Goal: Task Accomplishment & Management: Complete application form

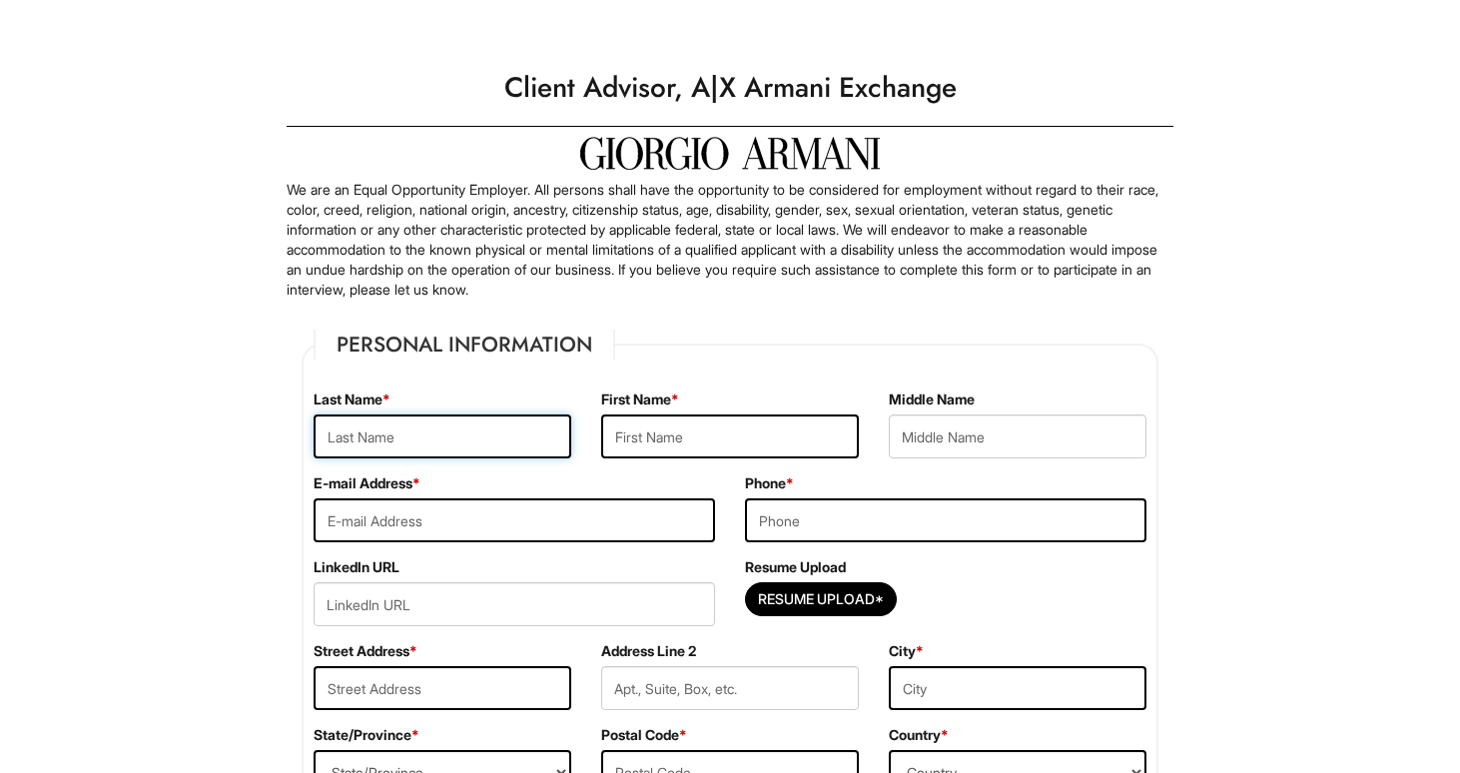
click at [526, 431] on input "text" at bounding box center [443, 437] width 258 height 44
click at [678, 454] on input "text" at bounding box center [730, 437] width 258 height 44
type input "[PERSON_NAME]"
type input "Head"
type input "[PERSON_NAME]"
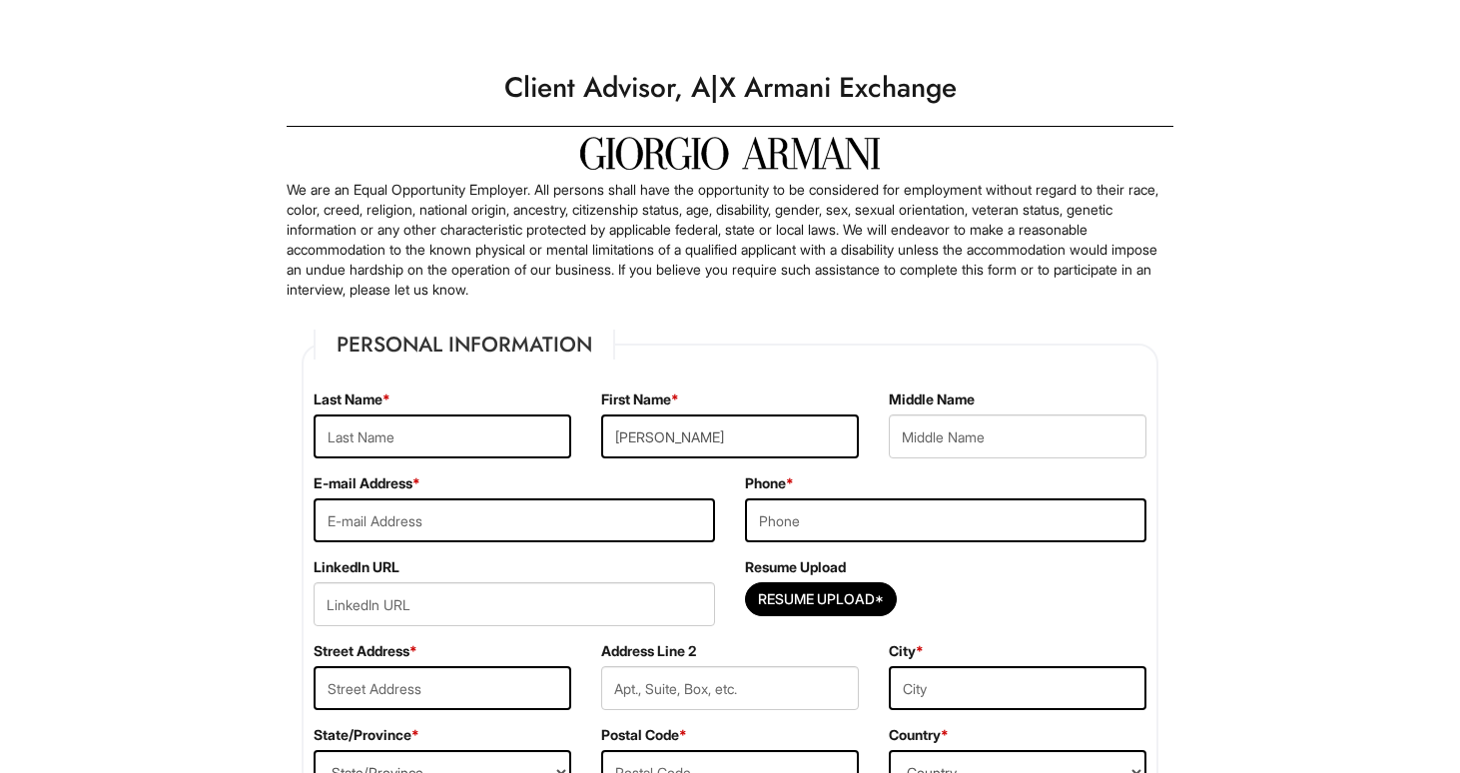
type input "[EMAIL_ADDRESS][DOMAIN_NAME]"
type input "6124088043"
type input "[STREET_ADDRESS]"
type input "[GEOGRAPHIC_DATA]"
select select "MN"
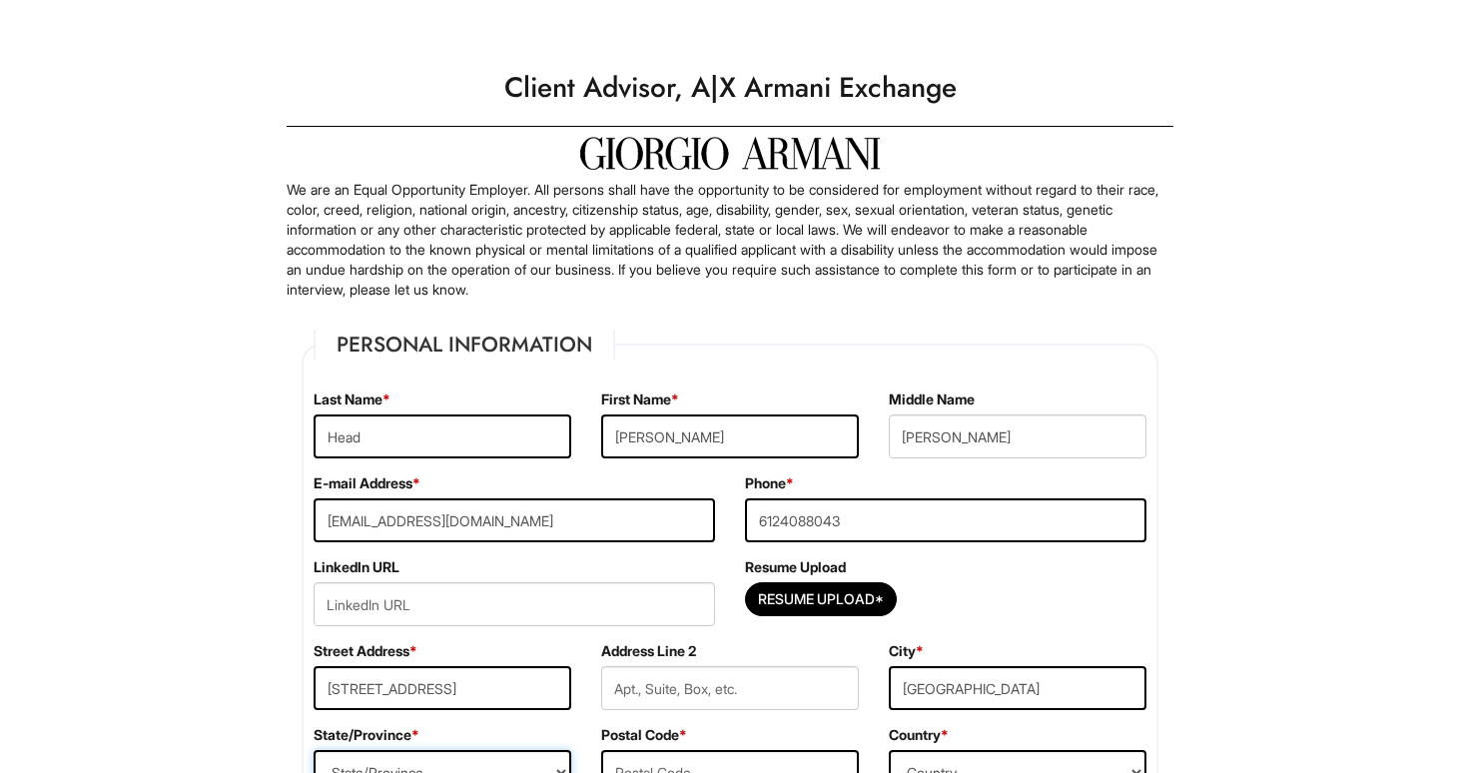
type input "55417"
select select "[GEOGRAPHIC_DATA]"
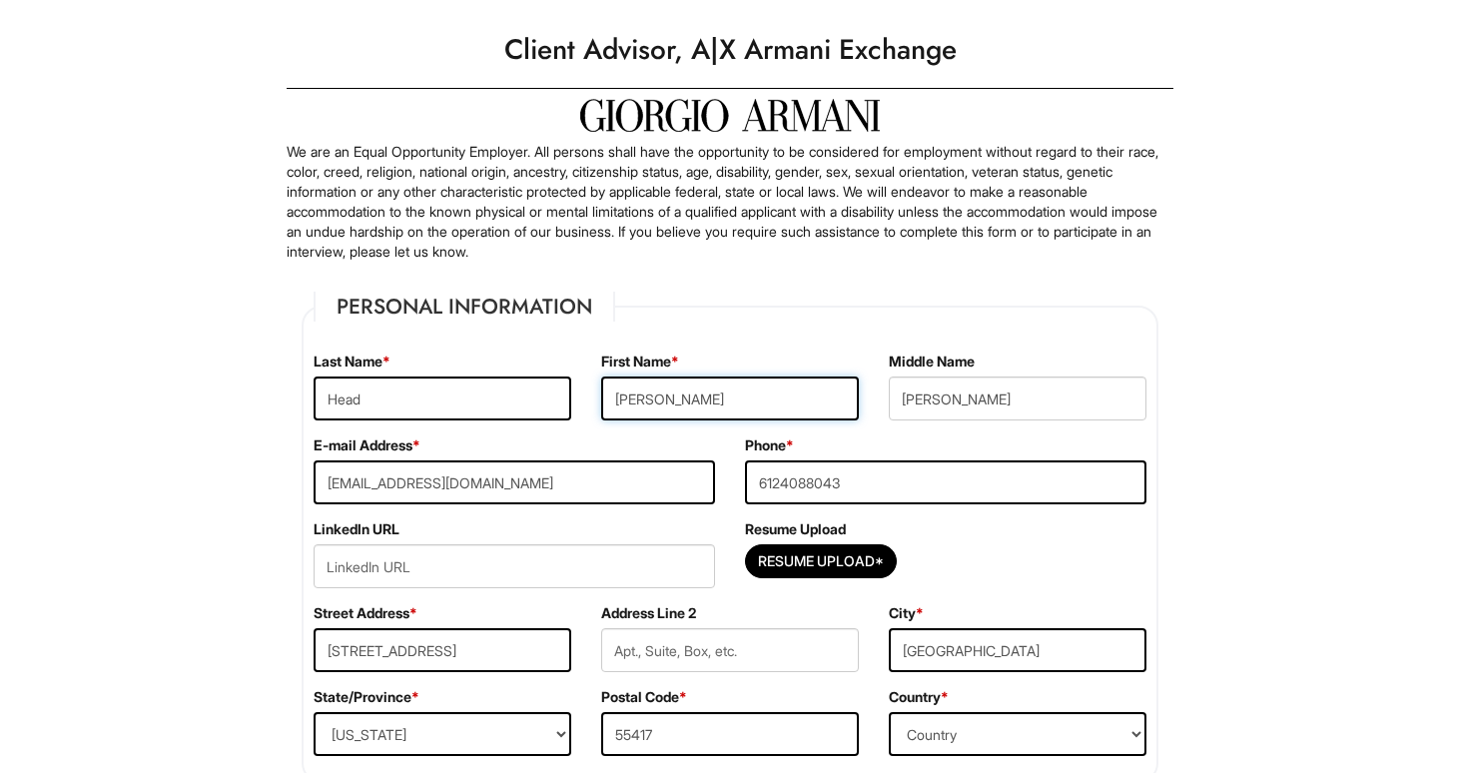
scroll to position [39, 0]
click at [848, 568] on input "Resume Upload*" at bounding box center [821, 560] width 150 height 32
type input "C:\fakepath\Resume.pdf"
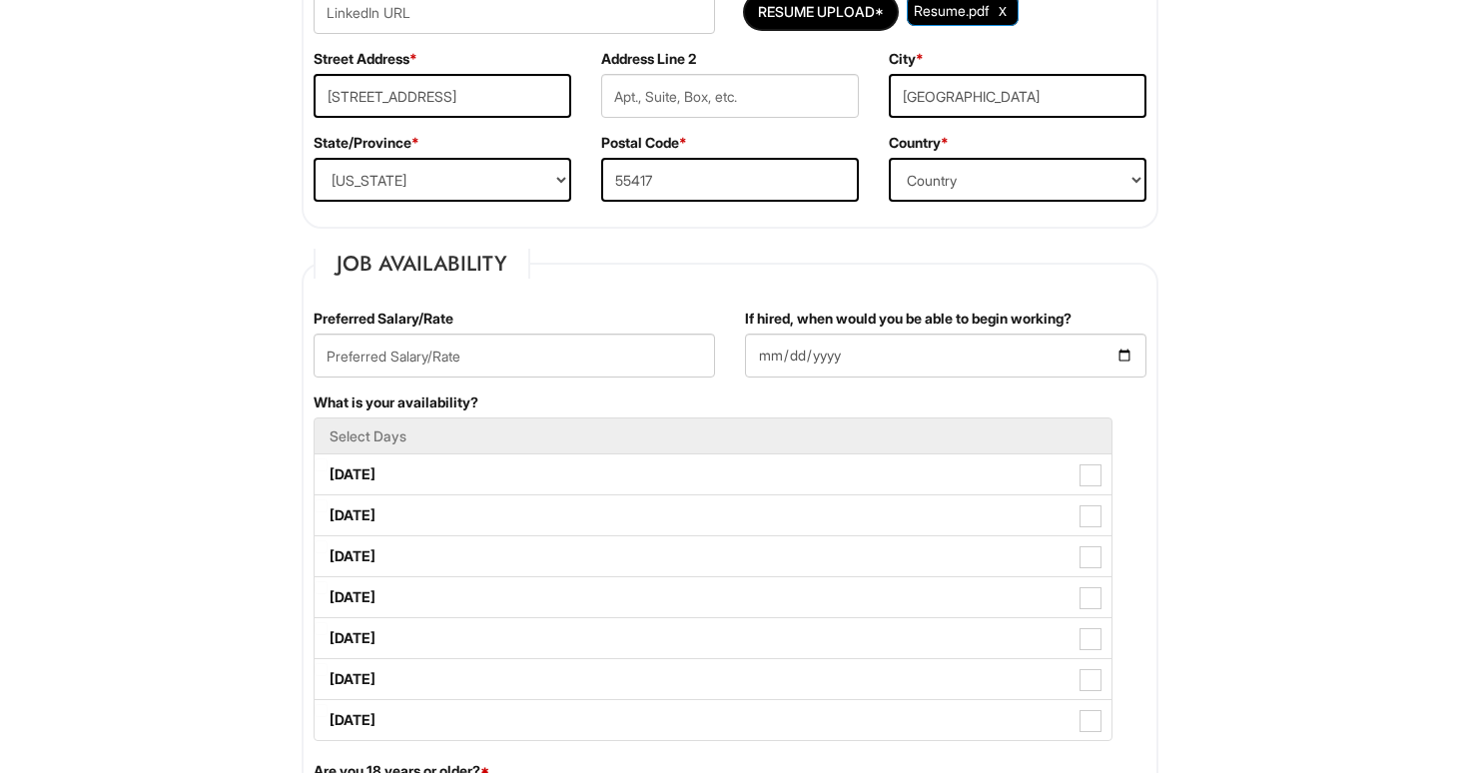
scroll to position [599, 0]
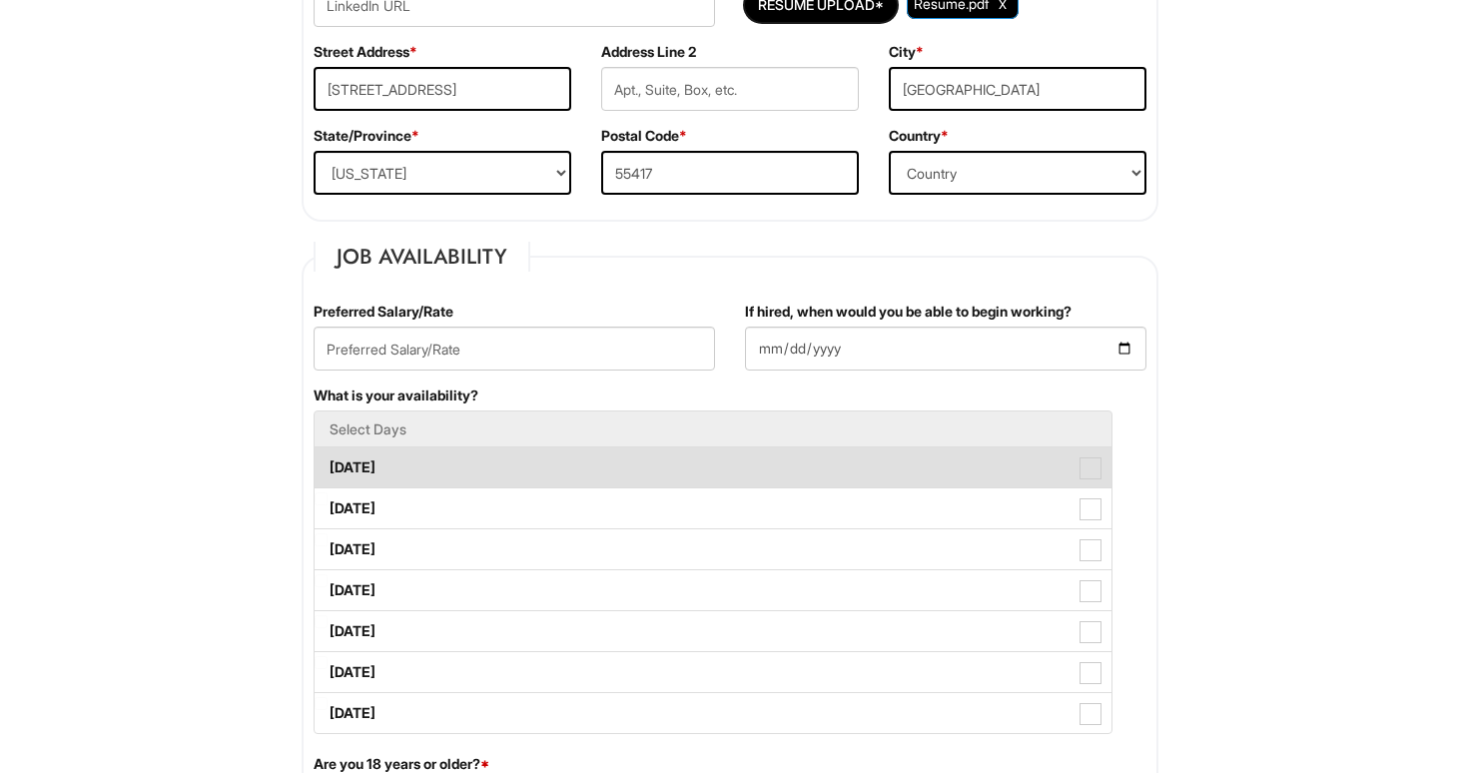
click at [1098, 482] on label "[DATE]" at bounding box center [713, 467] width 797 height 40
click at [328, 464] on Available_Monday "[DATE]" at bounding box center [321, 457] width 13 height 13
checkbox Available_Monday "true"
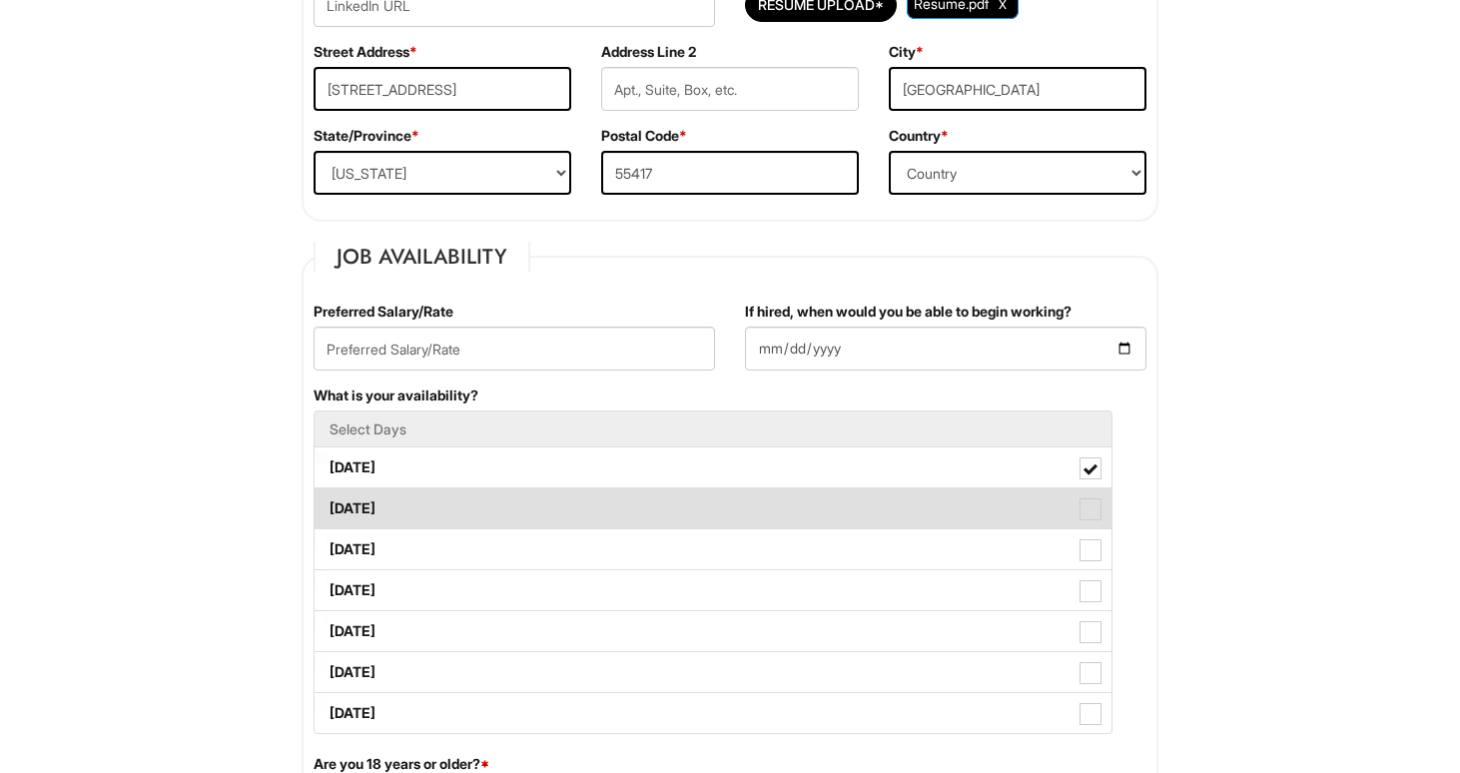
click at [1092, 511] on span at bounding box center [1091, 509] width 22 height 22
click at [328, 505] on Available_Tuesday "[DATE]" at bounding box center [321, 498] width 13 height 13
checkbox Available_Tuesday "true"
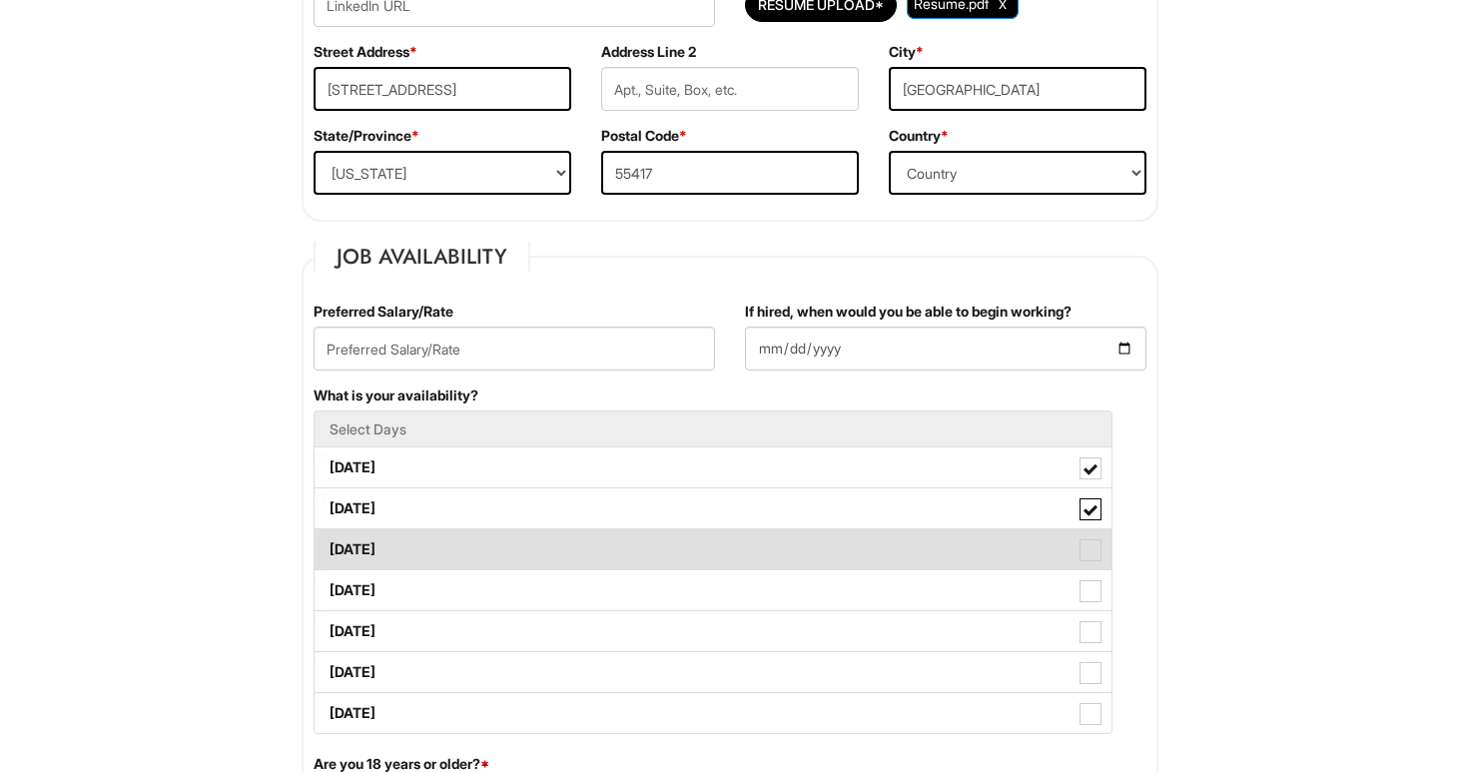
scroll to position [598, 0]
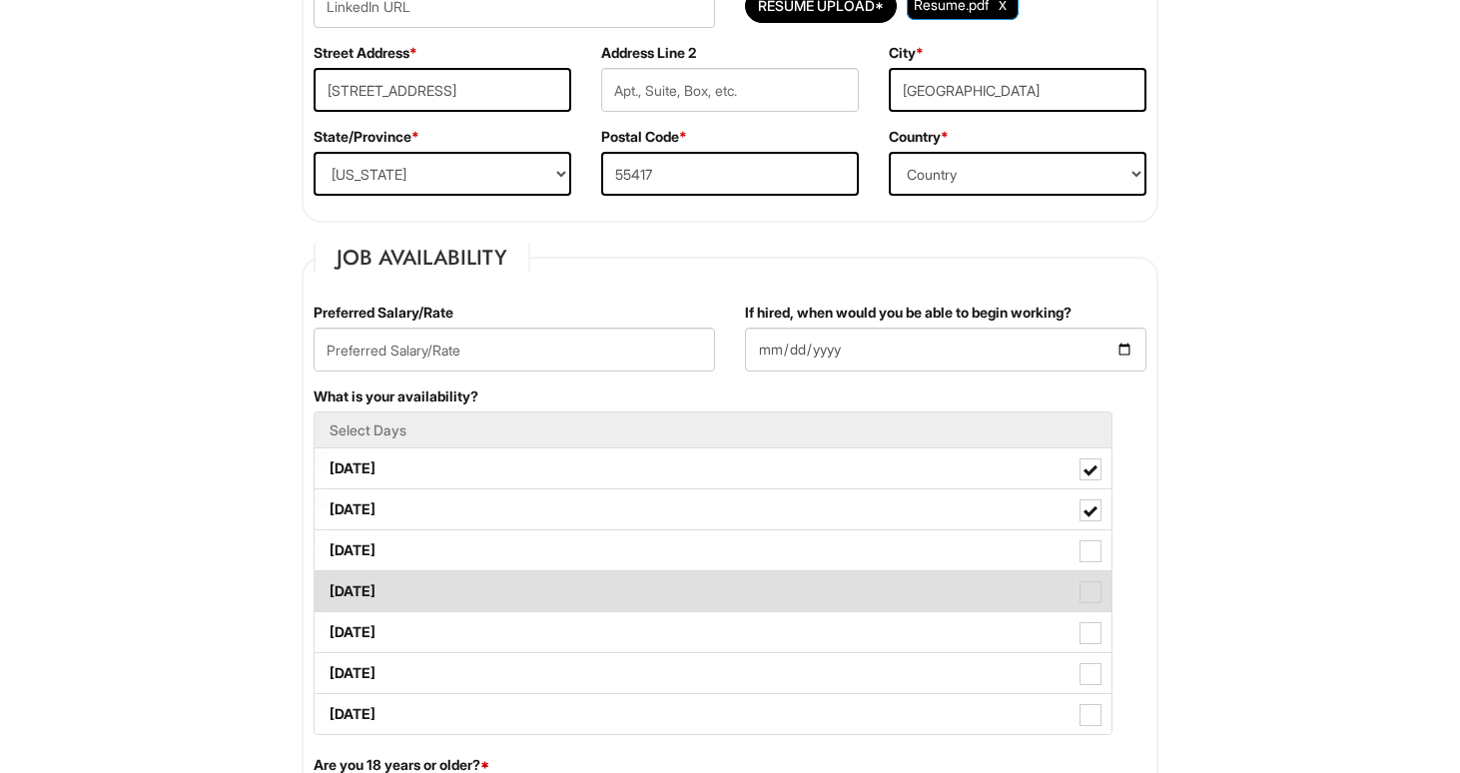
drag, startPoint x: 1094, startPoint y: 553, endPoint x: 1094, endPoint y: 574, distance: 21.0
click at [1095, 555] on span at bounding box center [1091, 551] width 22 height 22
click at [328, 547] on Available_Wednesday "[DATE]" at bounding box center [321, 540] width 13 height 13
checkbox Available_Wednesday "true"
drag, startPoint x: 1095, startPoint y: 593, endPoint x: 1098, endPoint y: 612, distance: 19.2
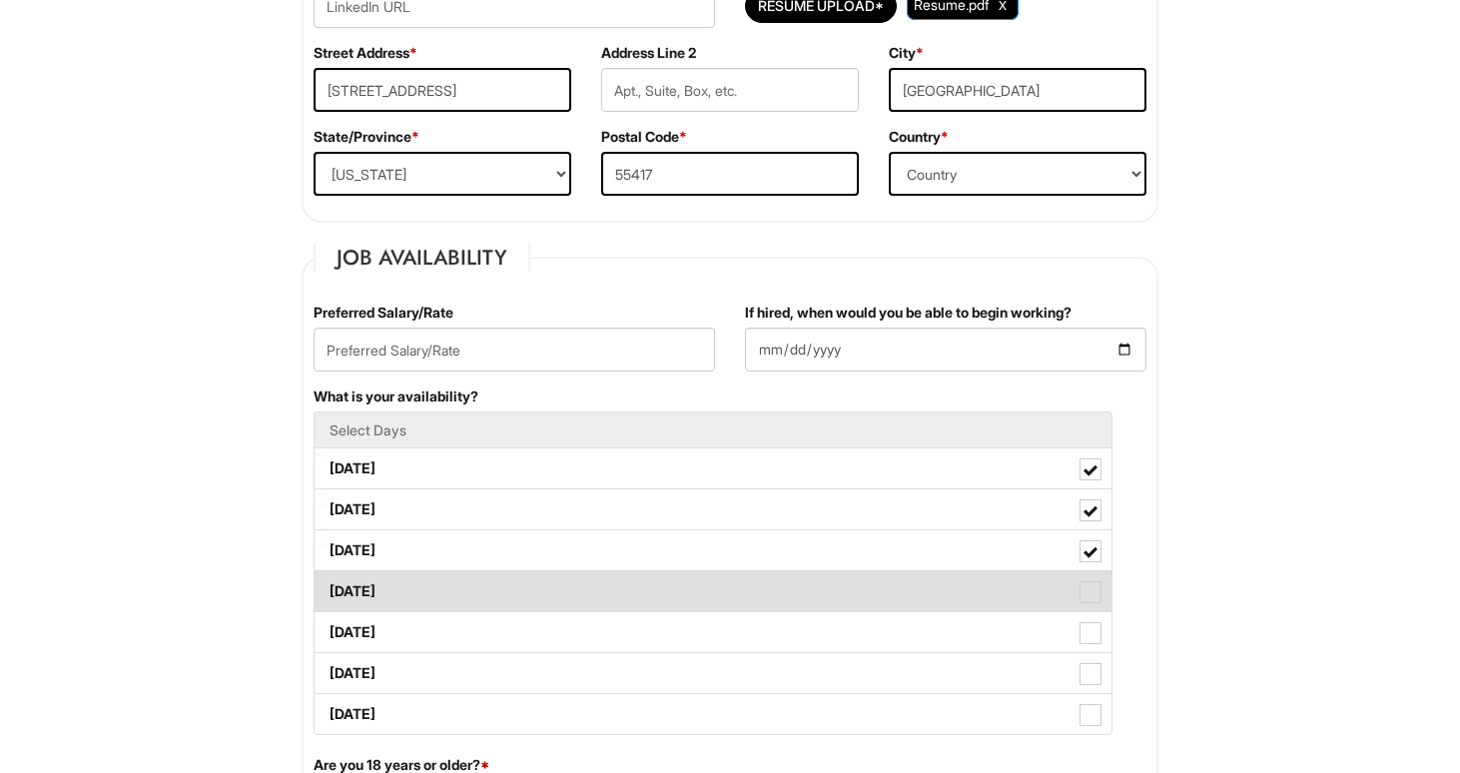
click at [1096, 598] on span at bounding box center [1091, 592] width 22 height 22
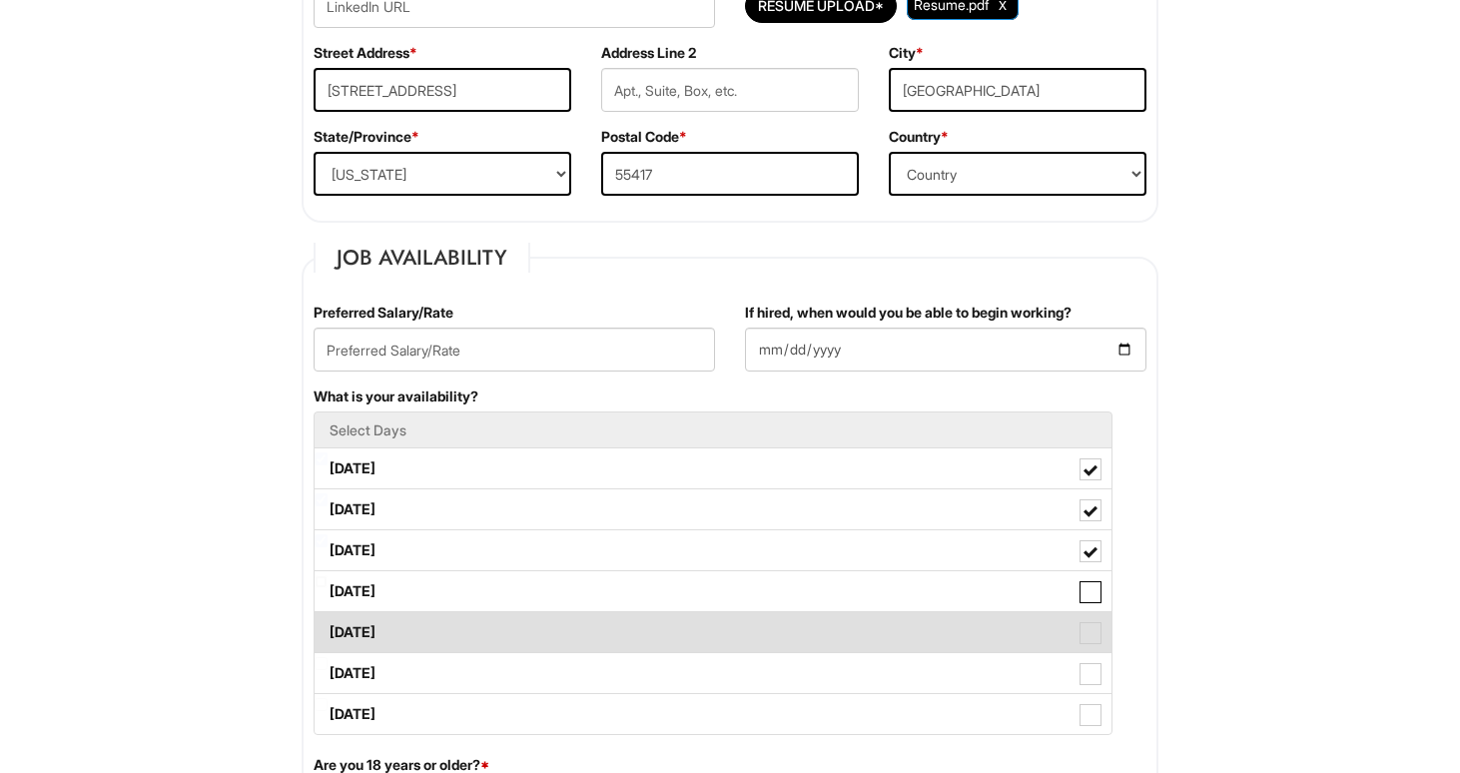
click at [328, 588] on Available_Thursday "[DATE]" at bounding box center [321, 581] width 13 height 13
checkbox Available_Thursday "true"
click at [1091, 628] on span at bounding box center [1091, 633] width 22 height 22
click at [328, 628] on Available_Friday "[DATE]" at bounding box center [321, 622] width 13 height 13
checkbox Available_Friday "true"
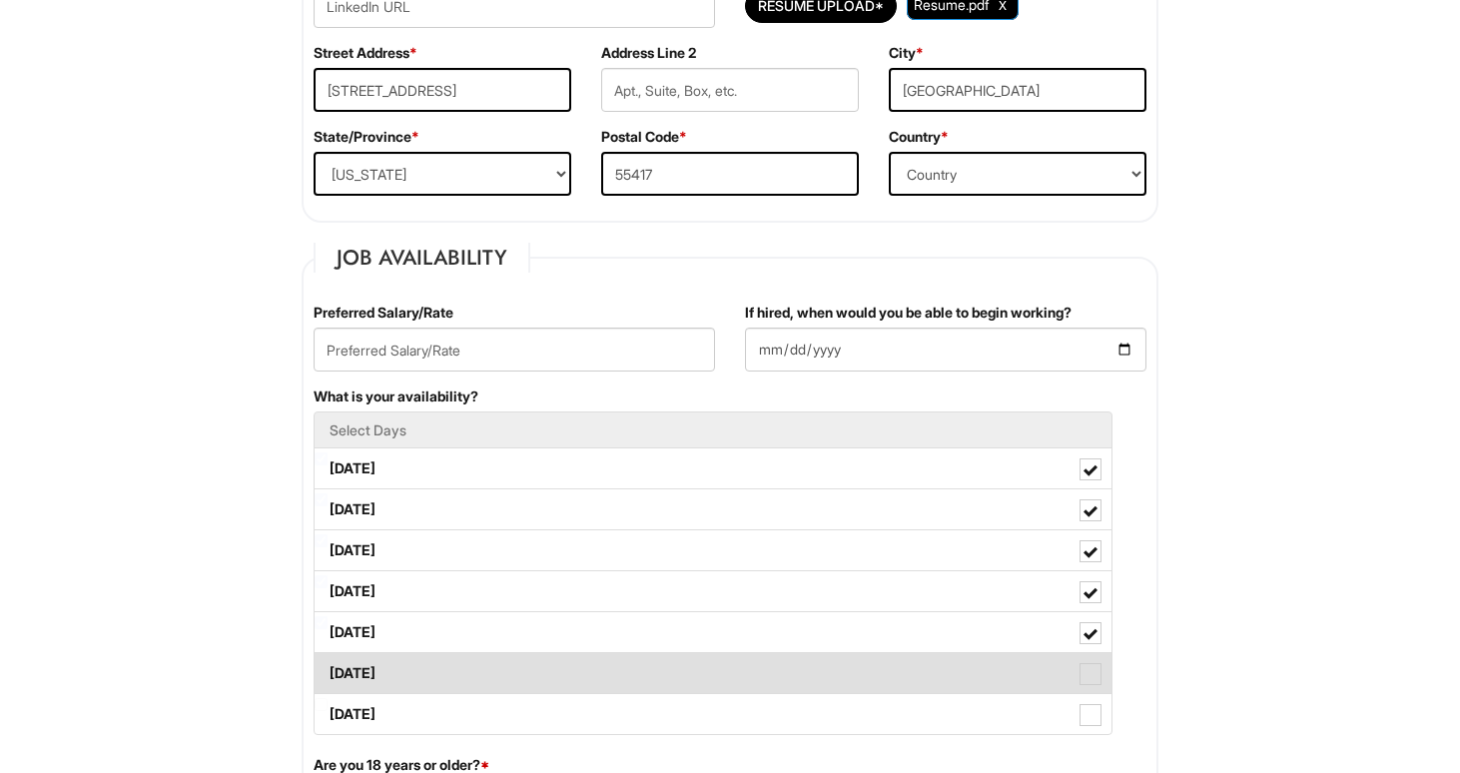
click at [1096, 678] on span at bounding box center [1091, 674] width 22 height 22
click at [328, 670] on Available_Saturday "[DATE]" at bounding box center [321, 663] width 13 height 13
checkbox Available_Saturday "true"
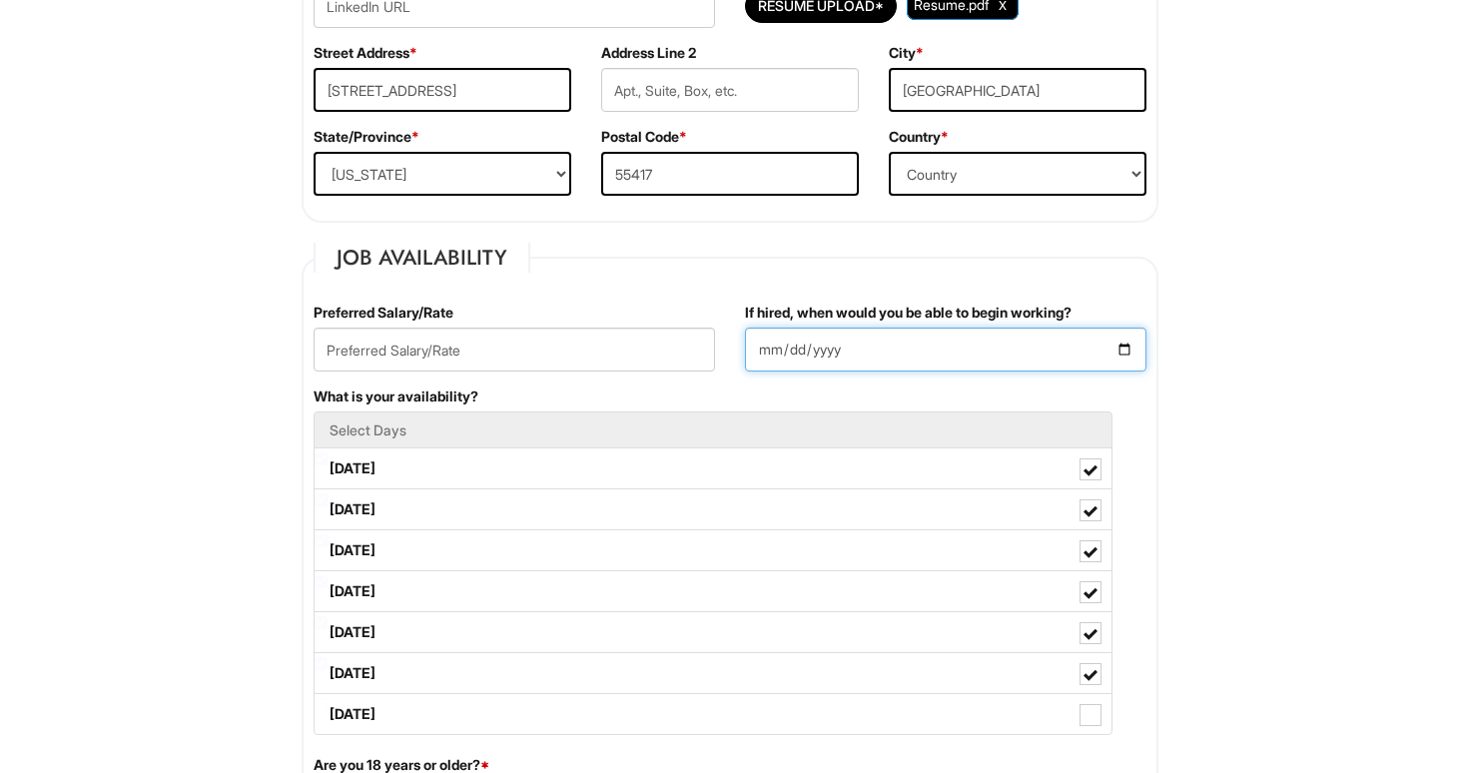
click at [1124, 351] on input "If hired, when would you be able to begin working?" at bounding box center [946, 350] width 402 height 44
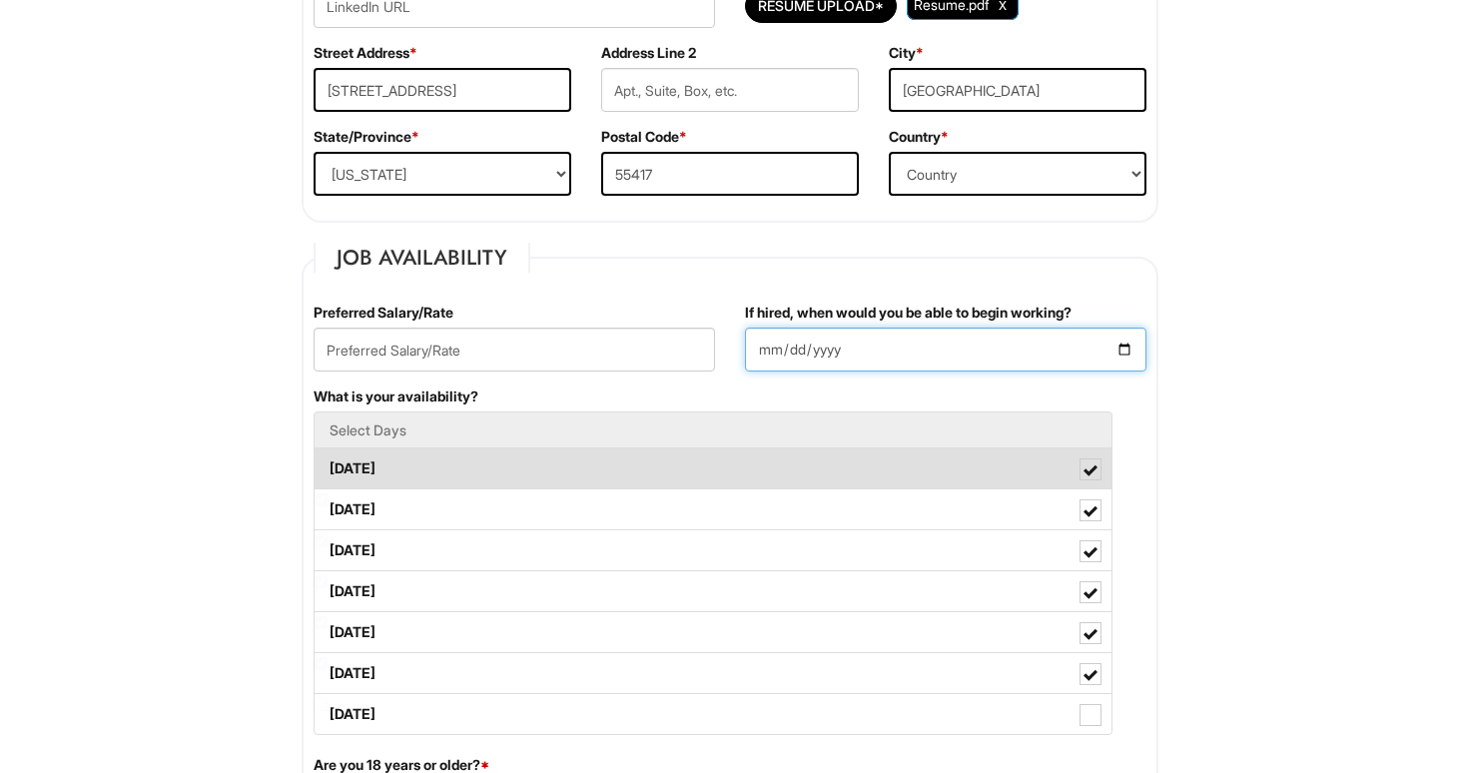
type input "[DATE]"
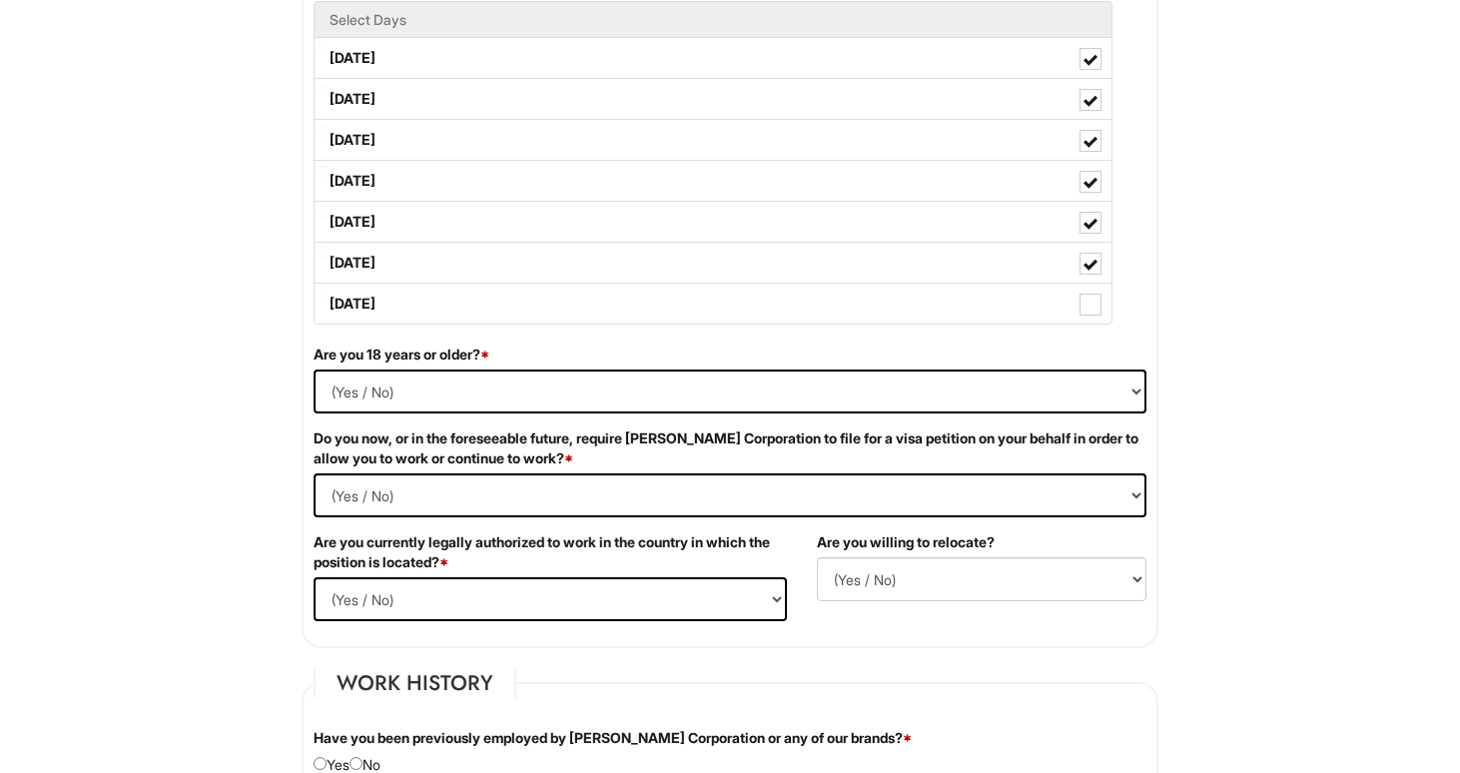
scroll to position [1030, 0]
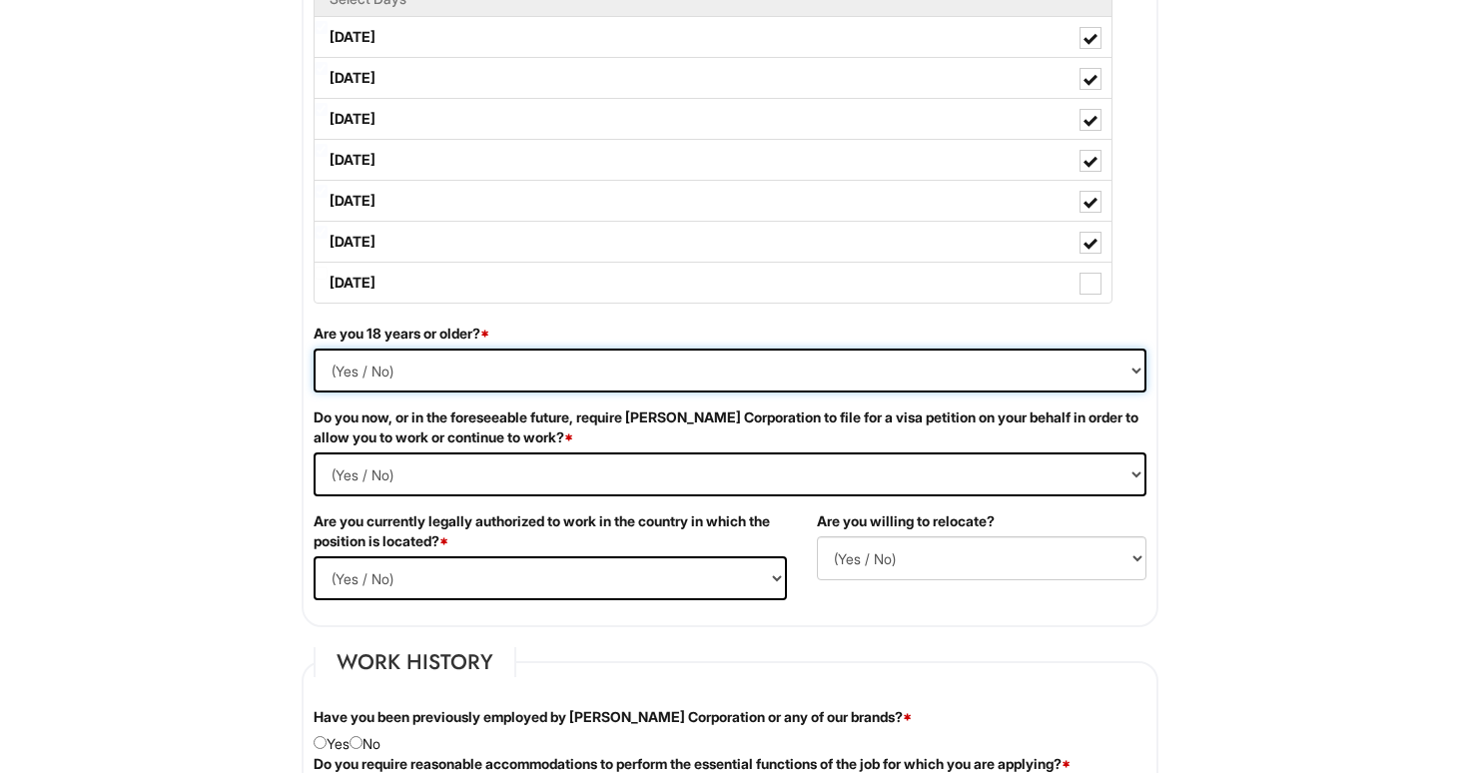
click at [819, 386] on select "(Yes / No) Yes No" at bounding box center [730, 371] width 833 height 44
select select "Yes"
click at [314, 349] on select "(Yes / No) Yes No" at bounding box center [730, 371] width 833 height 44
click at [699, 470] on Required "(Yes / No) Yes No" at bounding box center [730, 474] width 833 height 44
select Required "No"
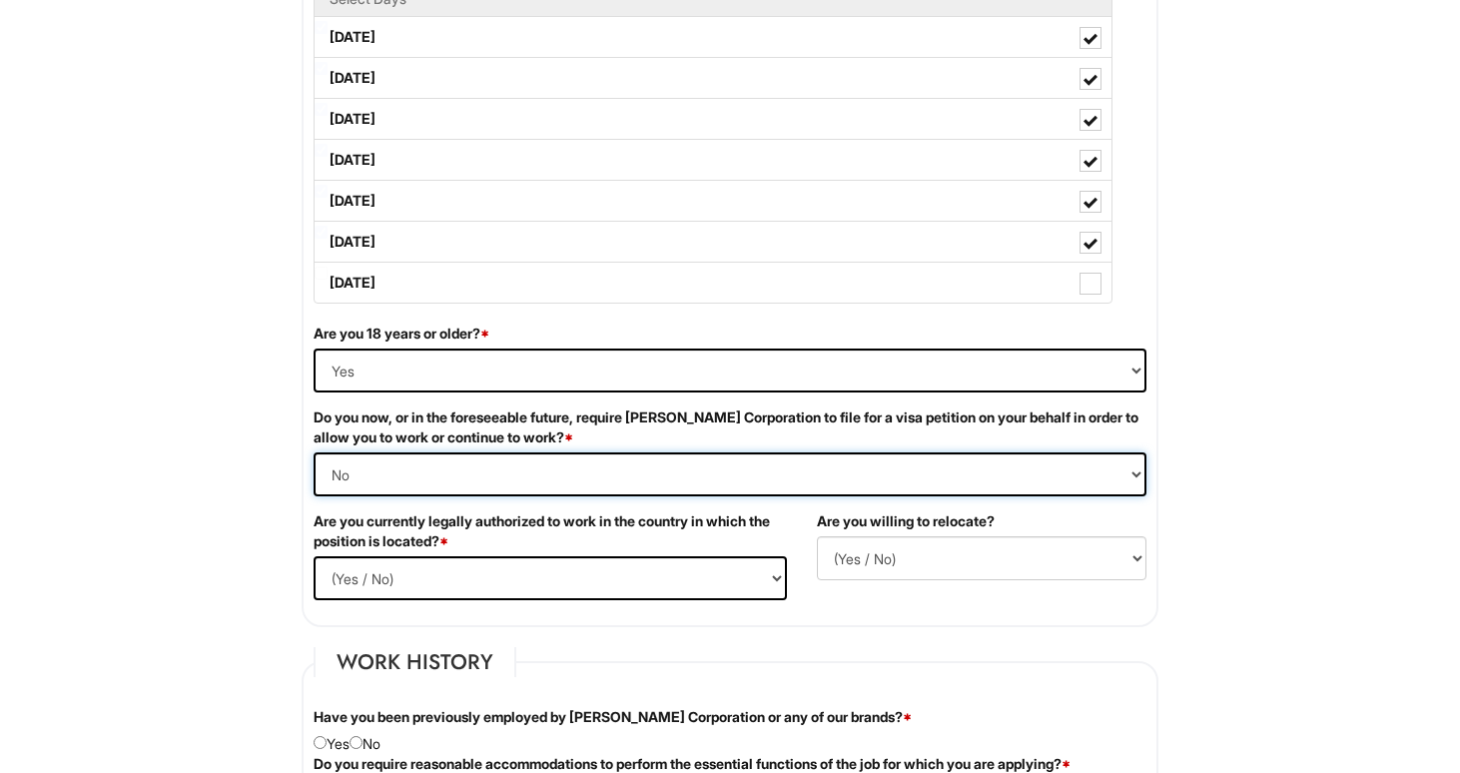
click at [314, 452] on Required "(Yes / No) Yes No" at bounding box center [730, 474] width 833 height 44
click at [667, 572] on select "(Yes / No) Yes No" at bounding box center [550, 578] width 473 height 44
select select "Yes"
click at [314, 556] on select "(Yes / No) Yes No" at bounding box center [550, 578] width 473 height 44
click at [858, 553] on select "(Yes / No) No Yes" at bounding box center [982, 558] width 330 height 44
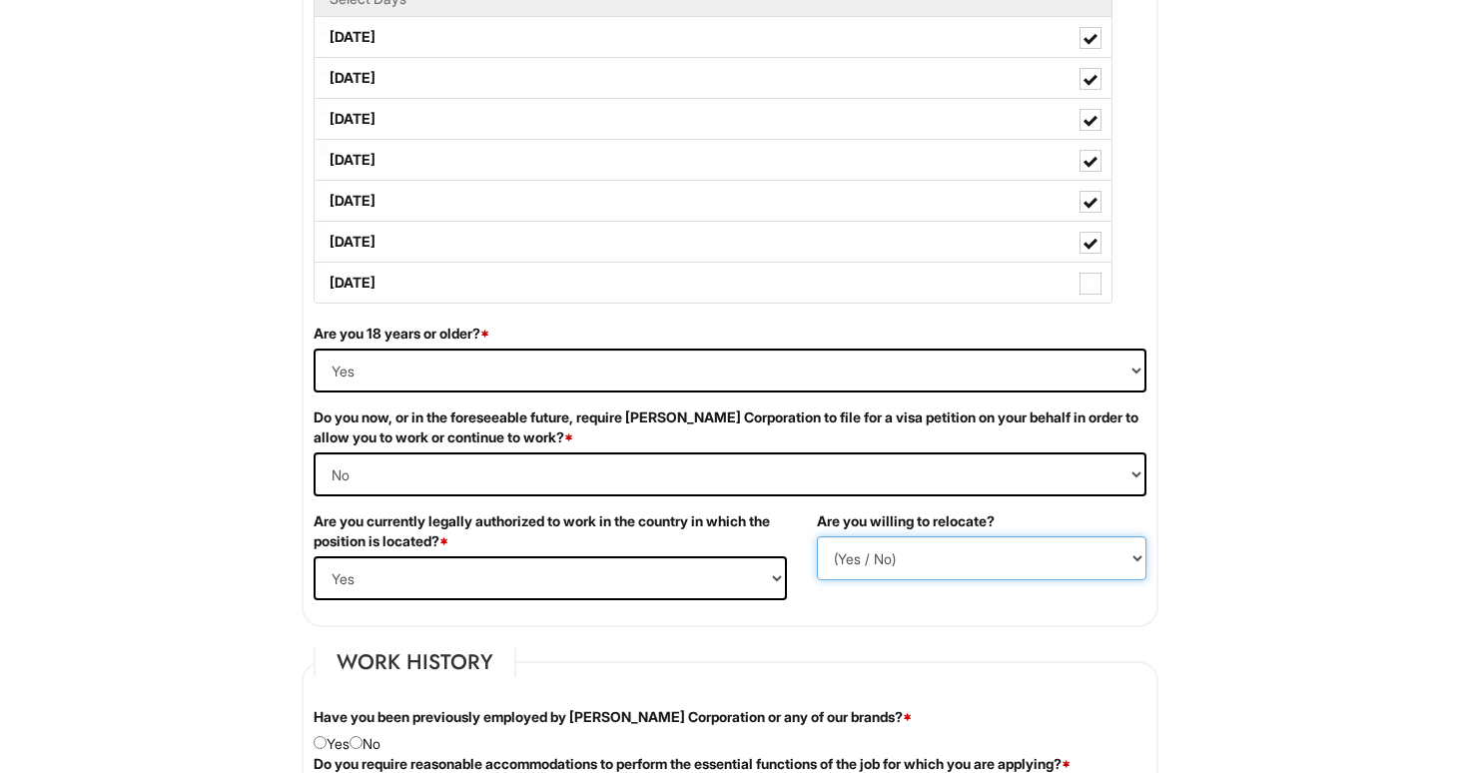
select select "Y"
click at [817, 536] on select "(Yes / No) No Yes" at bounding box center [982, 558] width 330 height 44
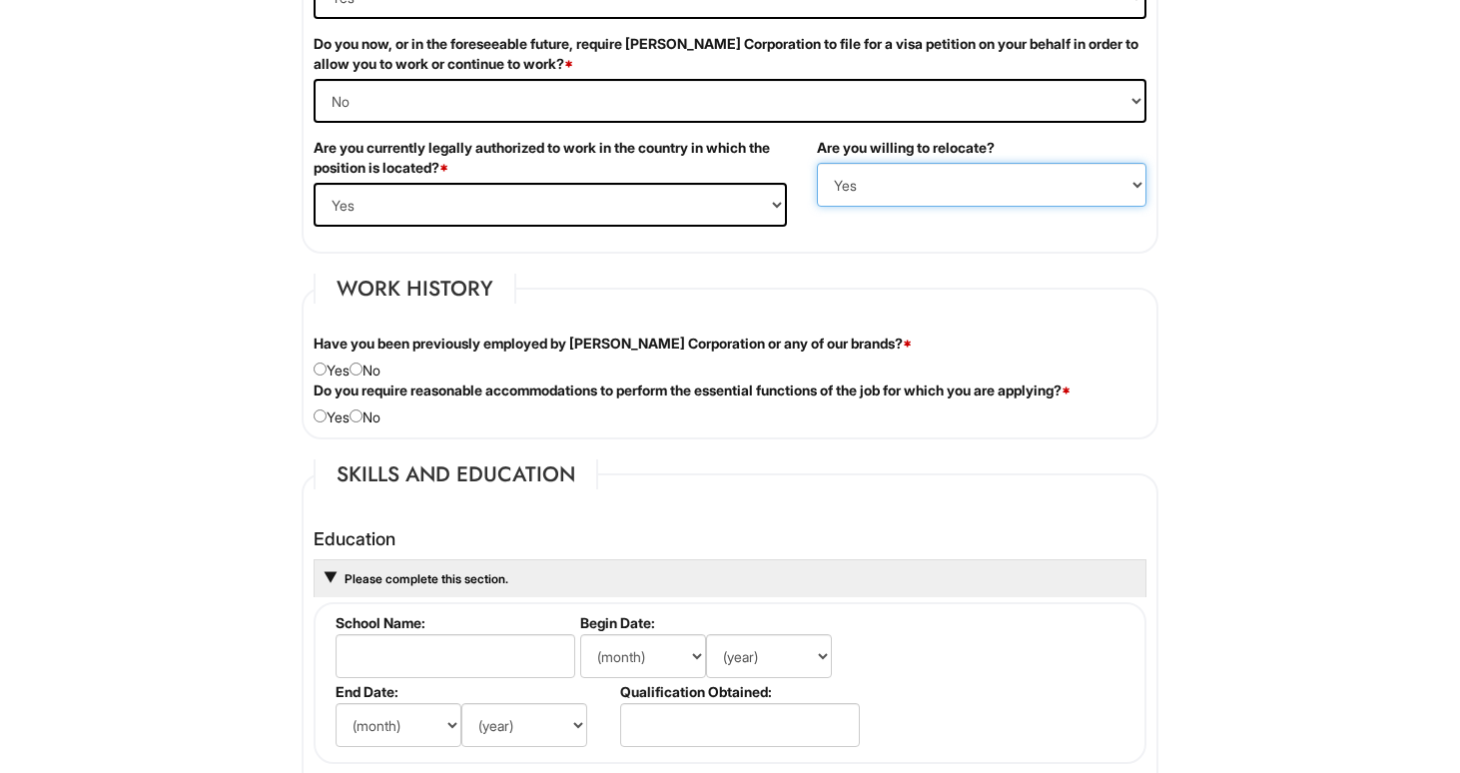
scroll to position [1411, 0]
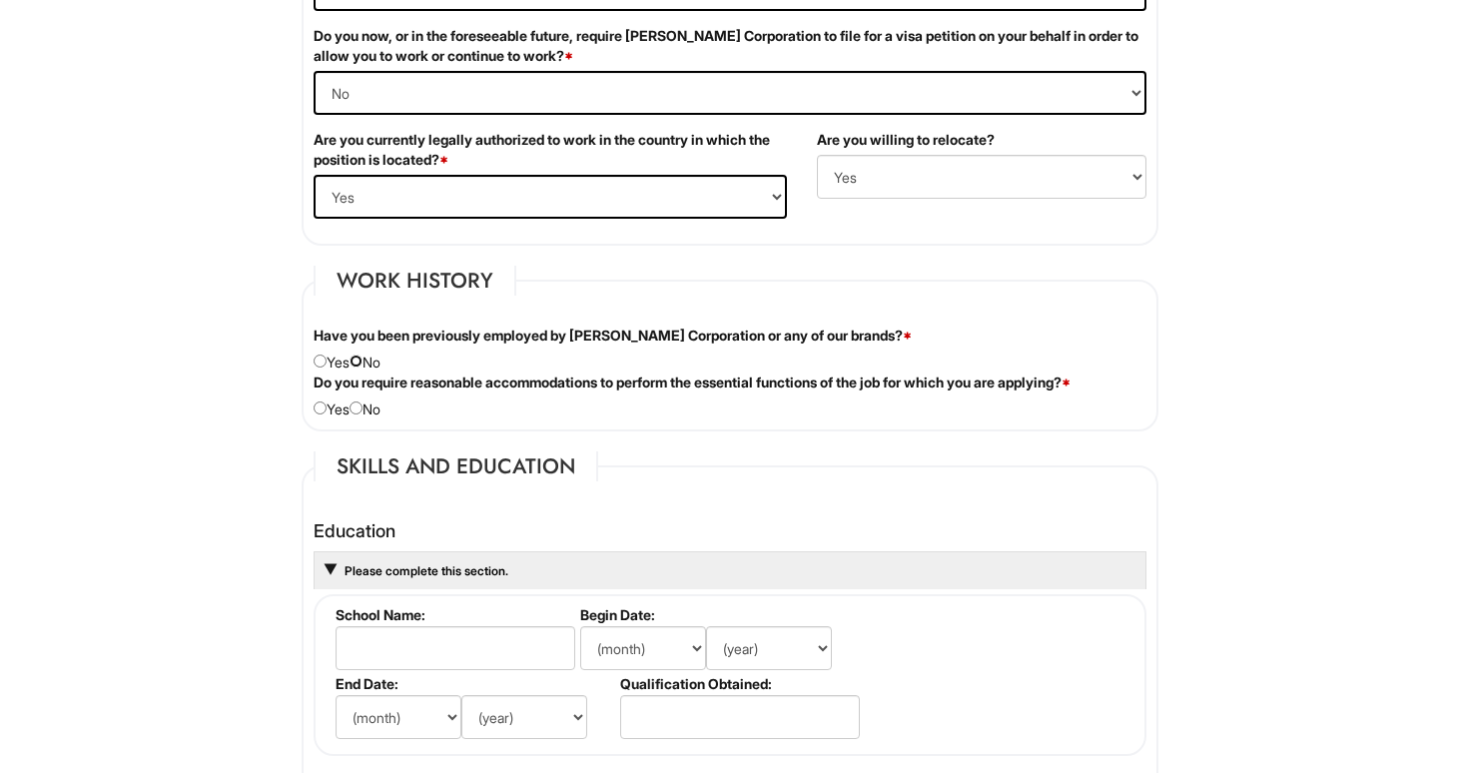
click at [363, 366] on input "radio" at bounding box center [356, 361] width 13 height 13
radio input "true"
click at [324, 411] on input "radio" at bounding box center [320, 408] width 13 height 13
radio input "true"
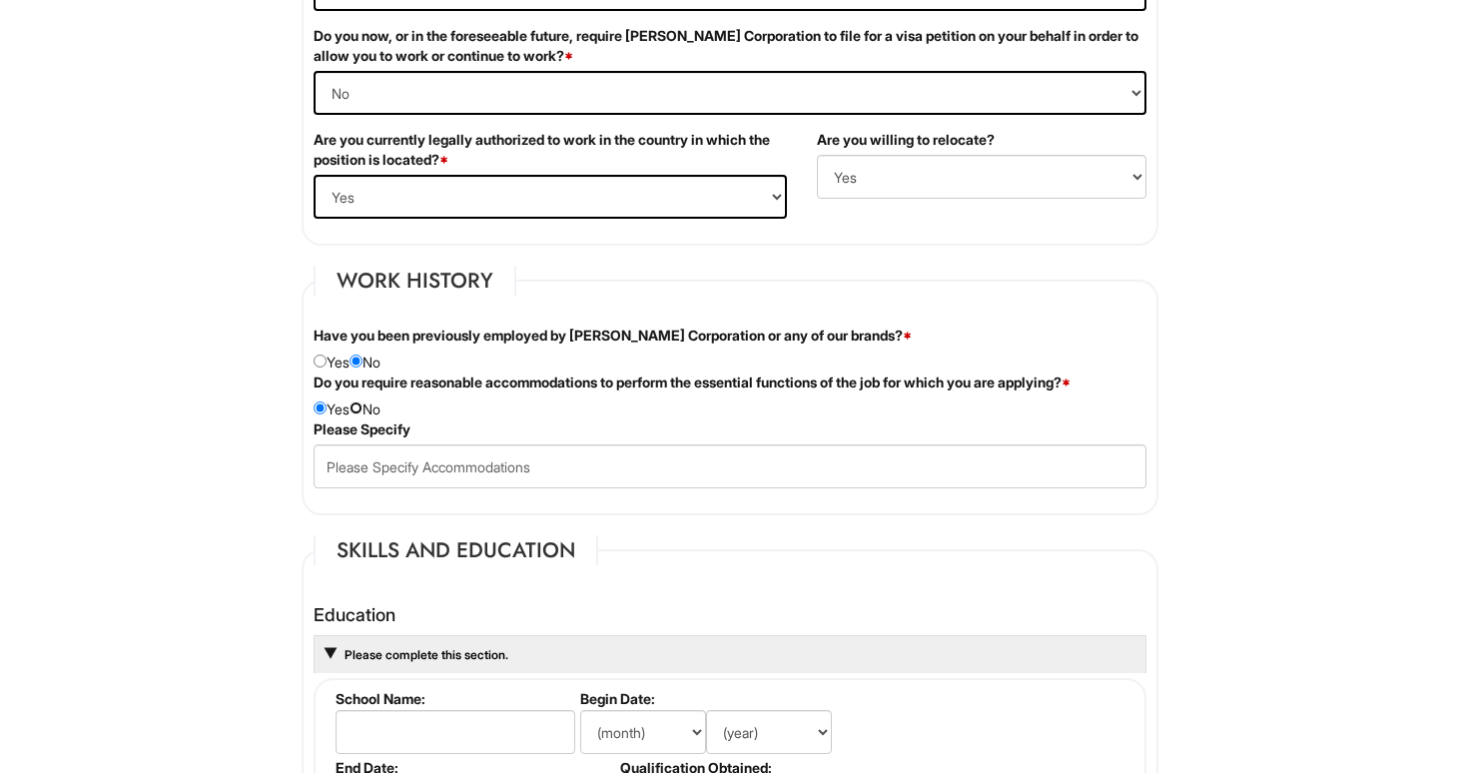
click at [363, 409] on input "radio" at bounding box center [356, 408] width 13 height 13
radio input "true"
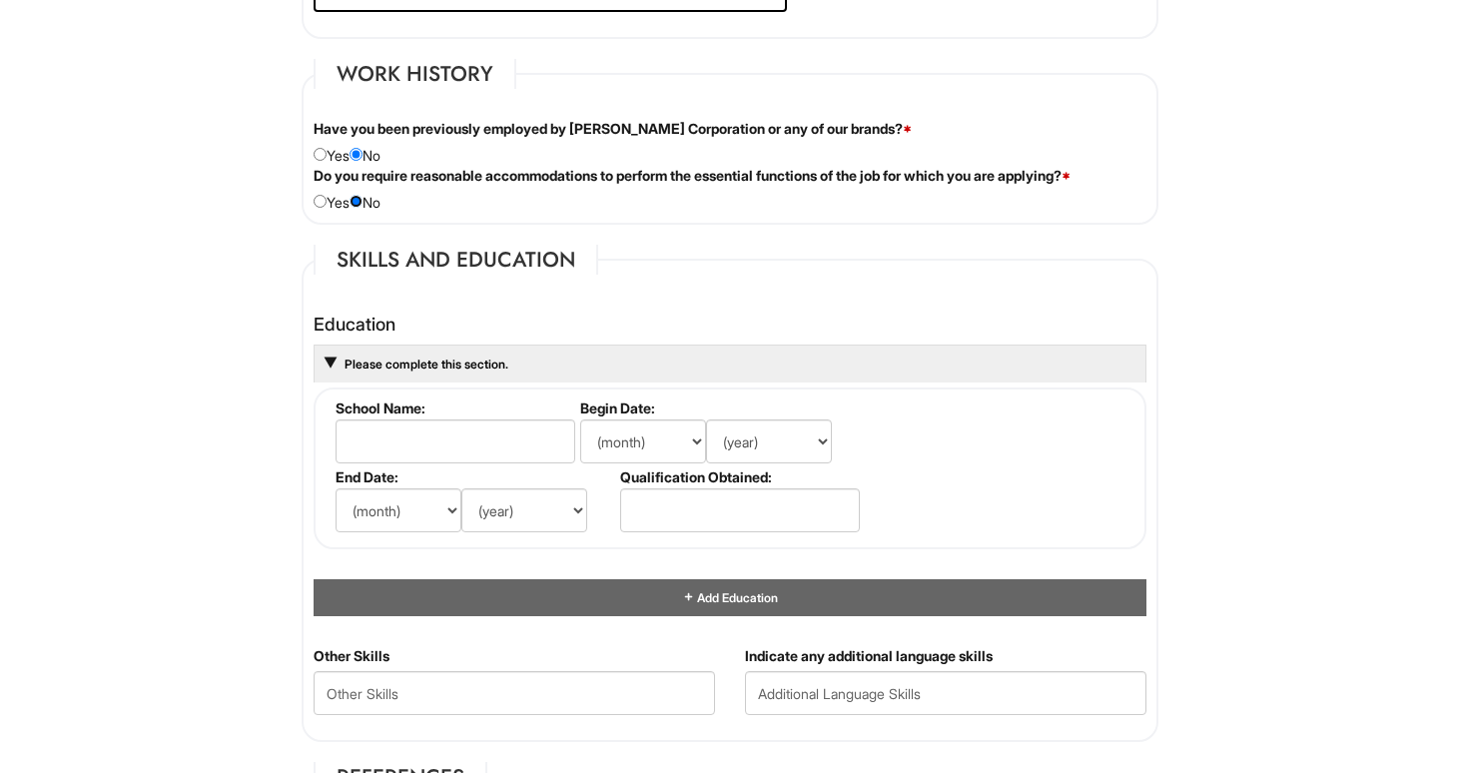
scroll to position [1619, 0]
click at [532, 446] on input "text" at bounding box center [456, 441] width 240 height 44
type input "[GEOGRAPHIC_DATA]"
click at [679, 437] on select "(month) Jan Feb Mar Apr May Jun [DATE] Aug Sep Oct Nov Dec" at bounding box center [643, 441] width 126 height 44
select select "9"
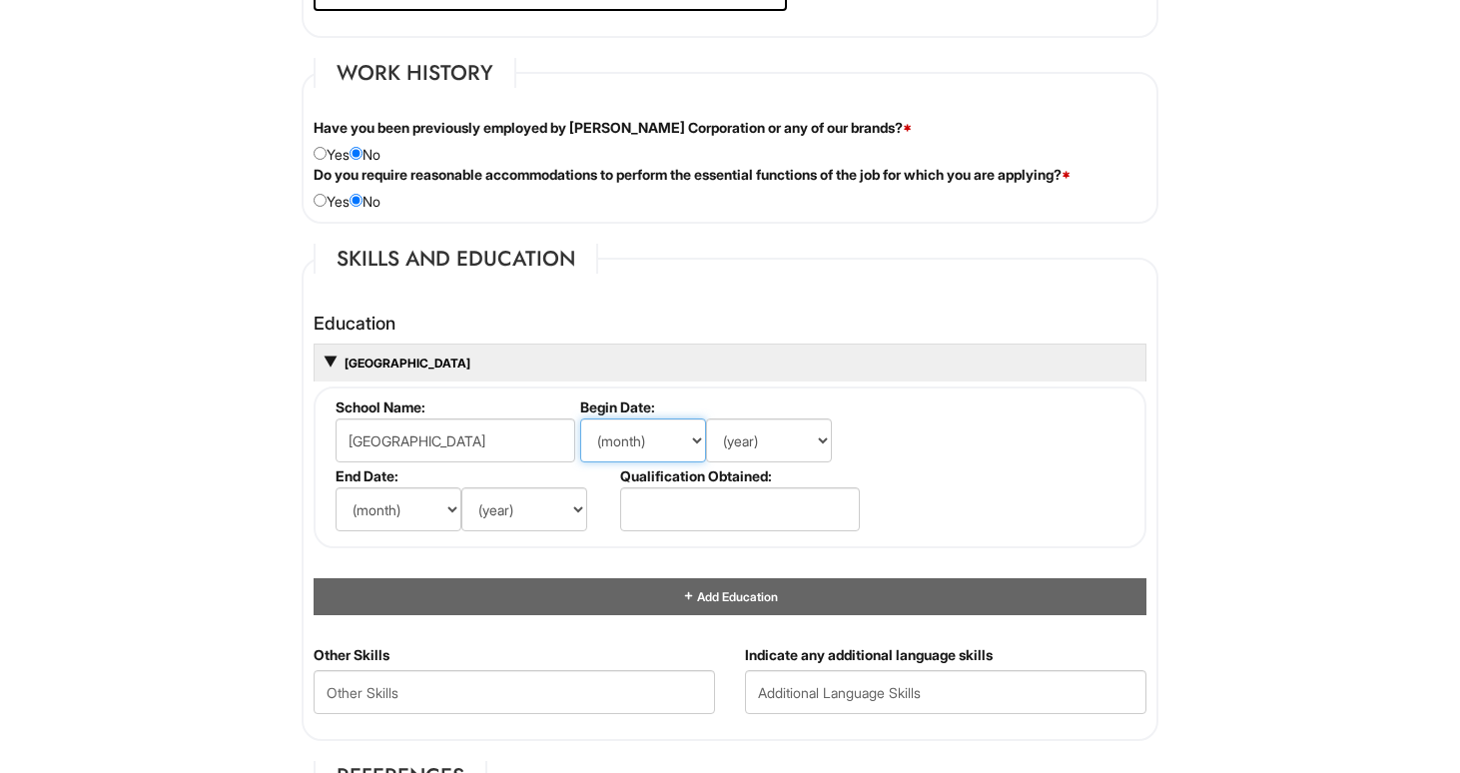
click at [580, 419] on select "(month) Jan Feb Mar Apr May Jun [DATE] Aug Sep Oct Nov Dec" at bounding box center [643, 441] width 126 height 44
click at [744, 444] on select "(year) 2029 2028 2027 2026 2025 2024 2023 2022 2021 2020 2019 2018 2017 2016 20…" at bounding box center [769, 441] width 126 height 44
select select "2004"
click at [706, 419] on select "(year) 2029 2028 2027 2026 2025 2024 2023 2022 2021 2020 2019 2018 2017 2016 20…" at bounding box center [769, 441] width 126 height 44
click at [448, 511] on select "(month) Jan Feb Mar Apr May Jun [DATE] Aug Sep Oct Nov Dec" at bounding box center [399, 509] width 126 height 44
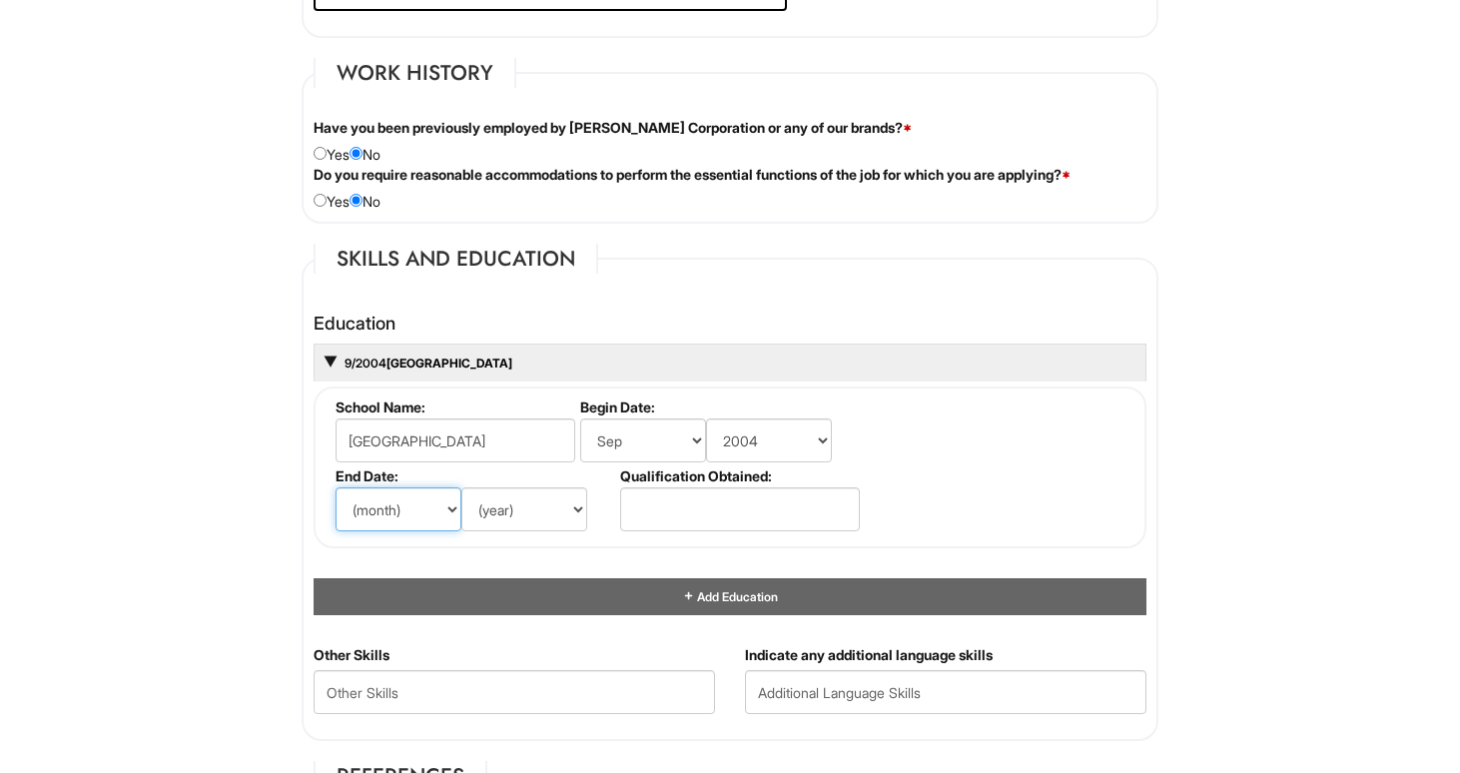
select select "6"
click at [336, 487] on select "(month) Jan Feb Mar Apr May Jun [DATE] Aug Sep Oct Nov Dec" at bounding box center [399, 509] width 126 height 44
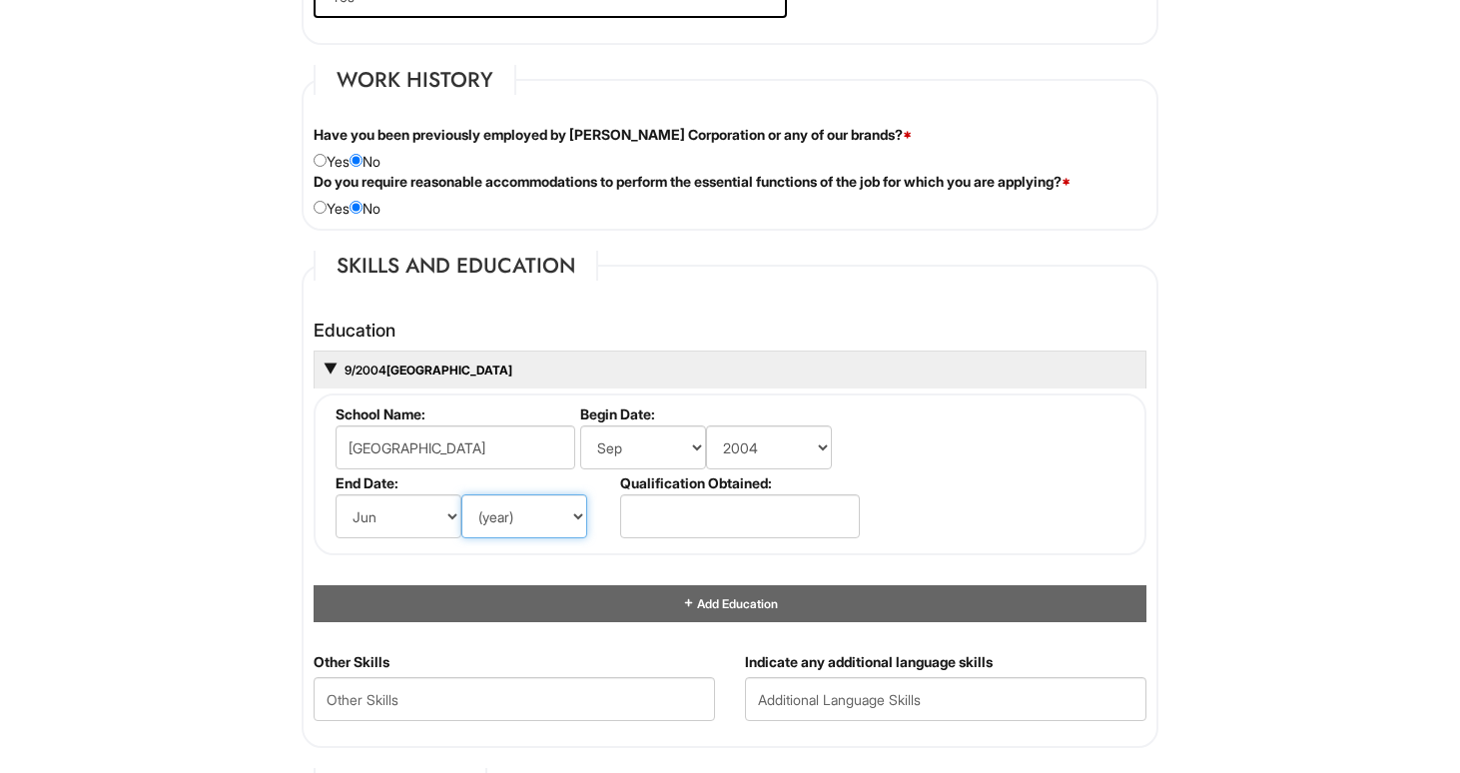
click at [524, 516] on select "(year) 2029 2028 2027 2026 2025 2024 2023 2022 2021 2020 2019 2018 2017 2016 20…" at bounding box center [524, 516] width 126 height 44
select select "2007"
click at [461, 494] on select "(year) 2029 2028 2027 2026 2025 2024 2023 2022 2021 2020 2019 2018 2017 2016 20…" at bounding box center [524, 516] width 126 height 44
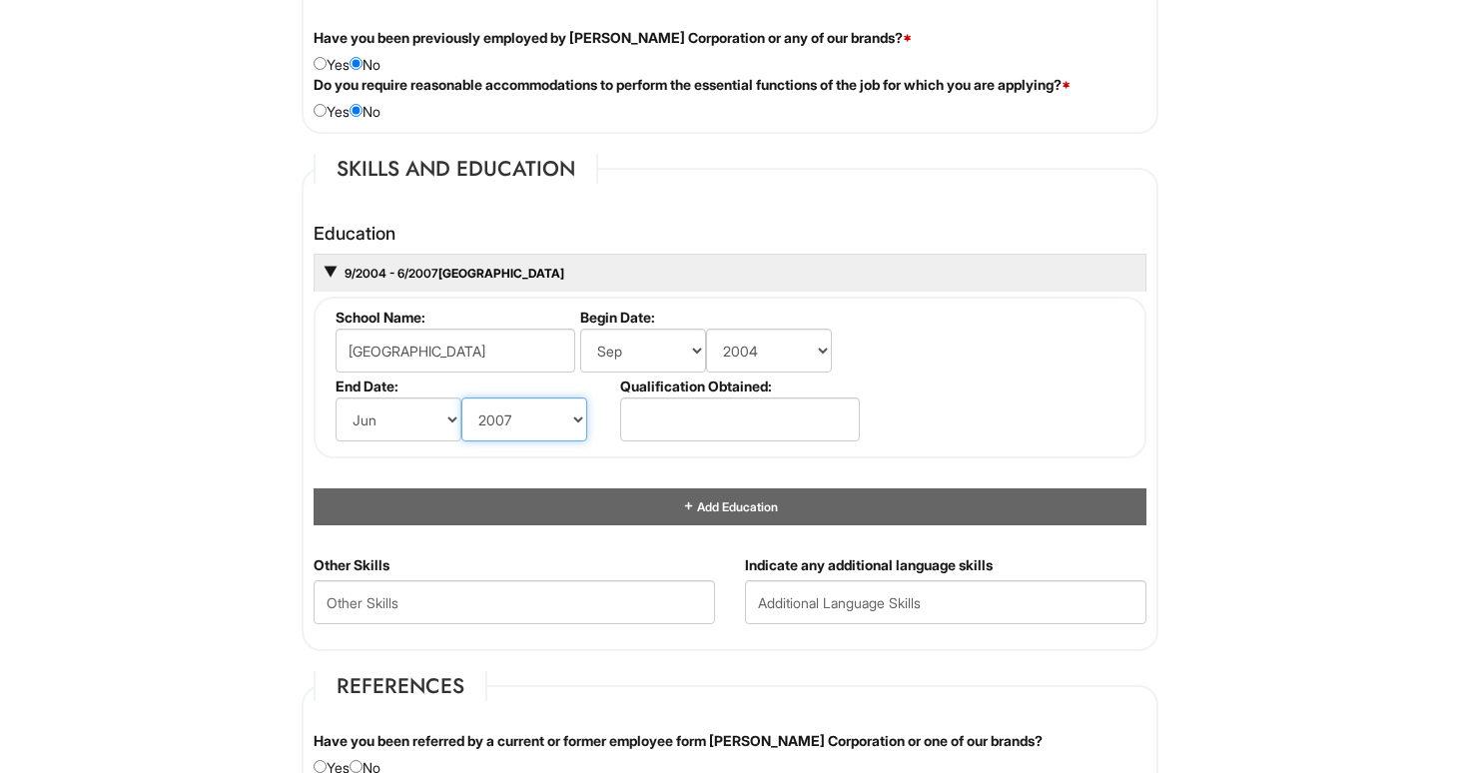
scroll to position [1716, 0]
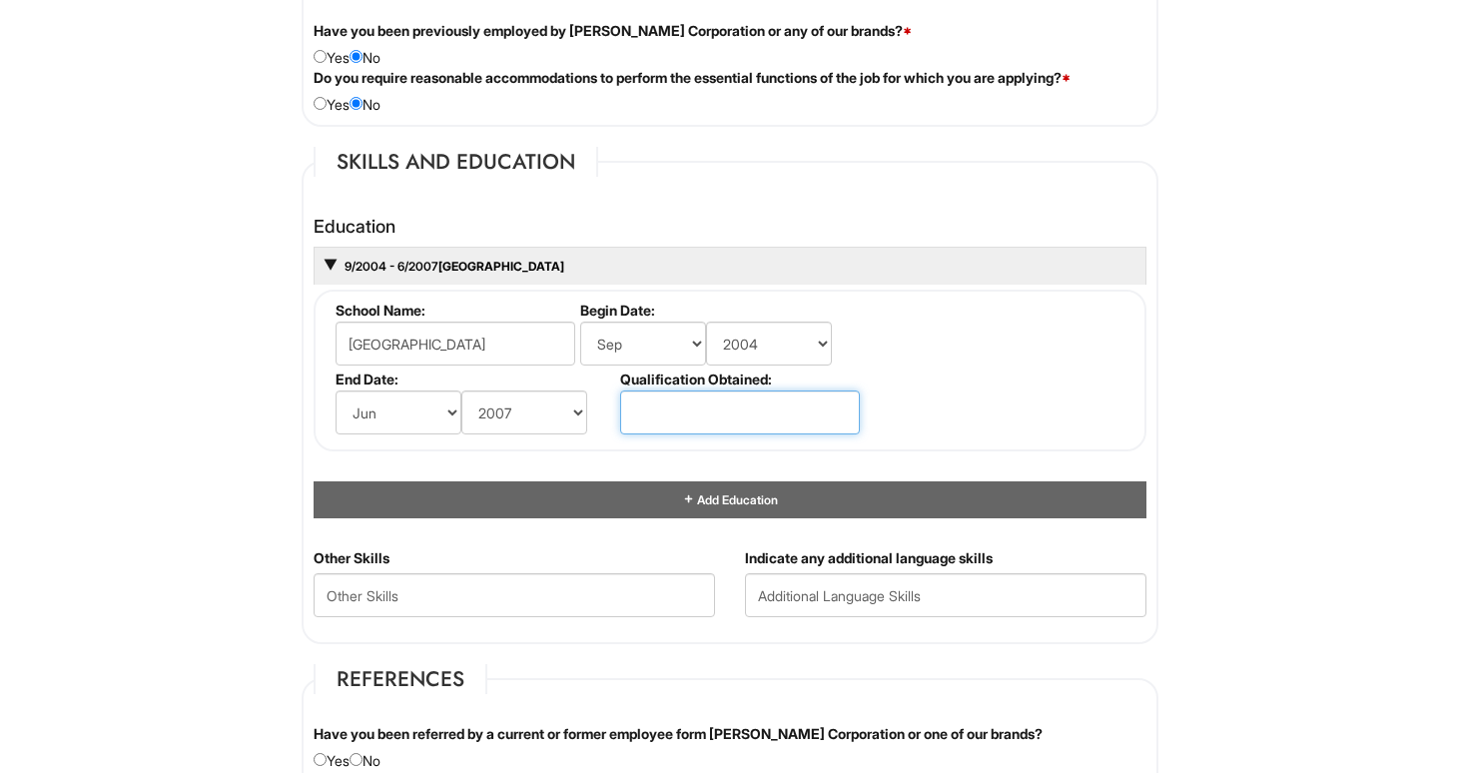
click at [706, 412] on input "text" at bounding box center [740, 413] width 240 height 44
type input "High School Diploma"
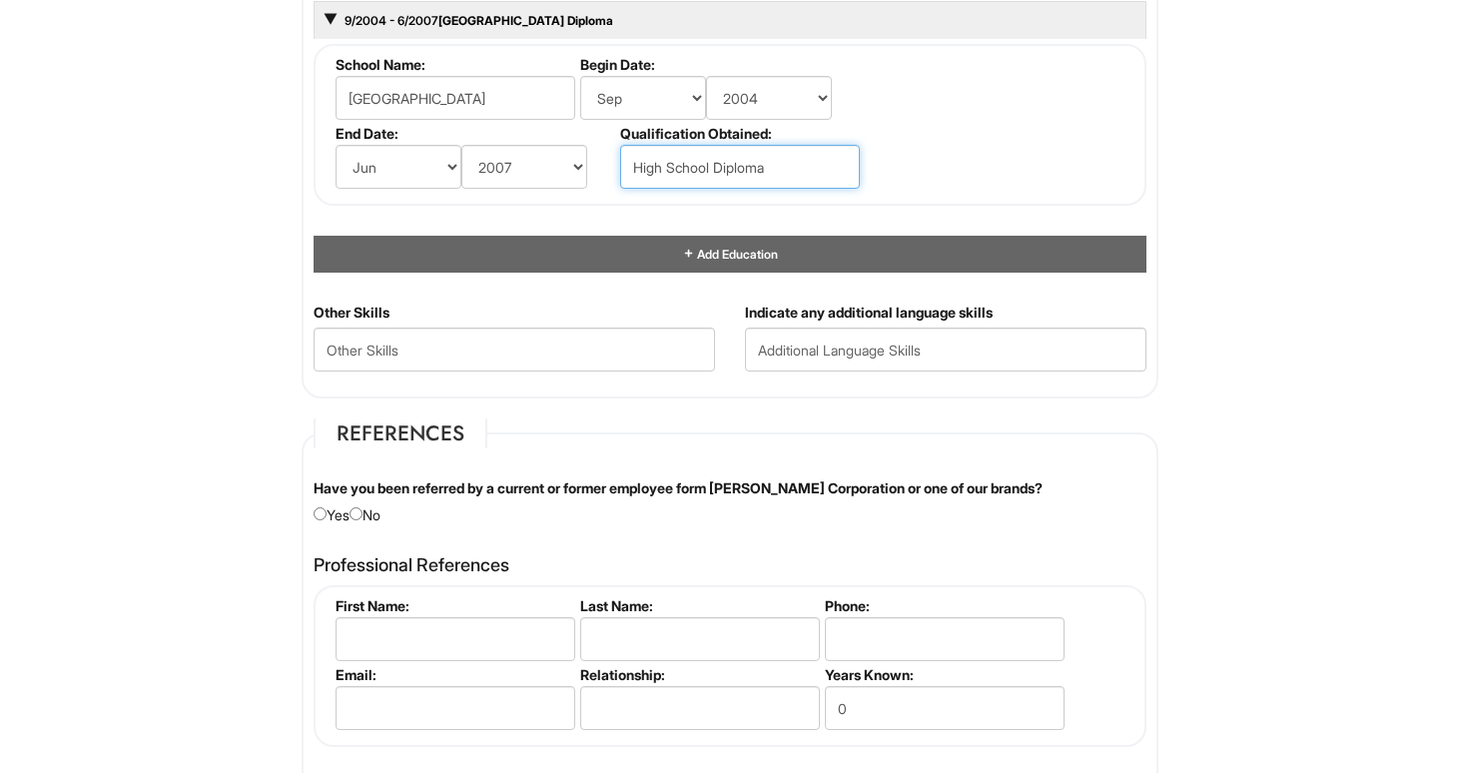
scroll to position [1978, 0]
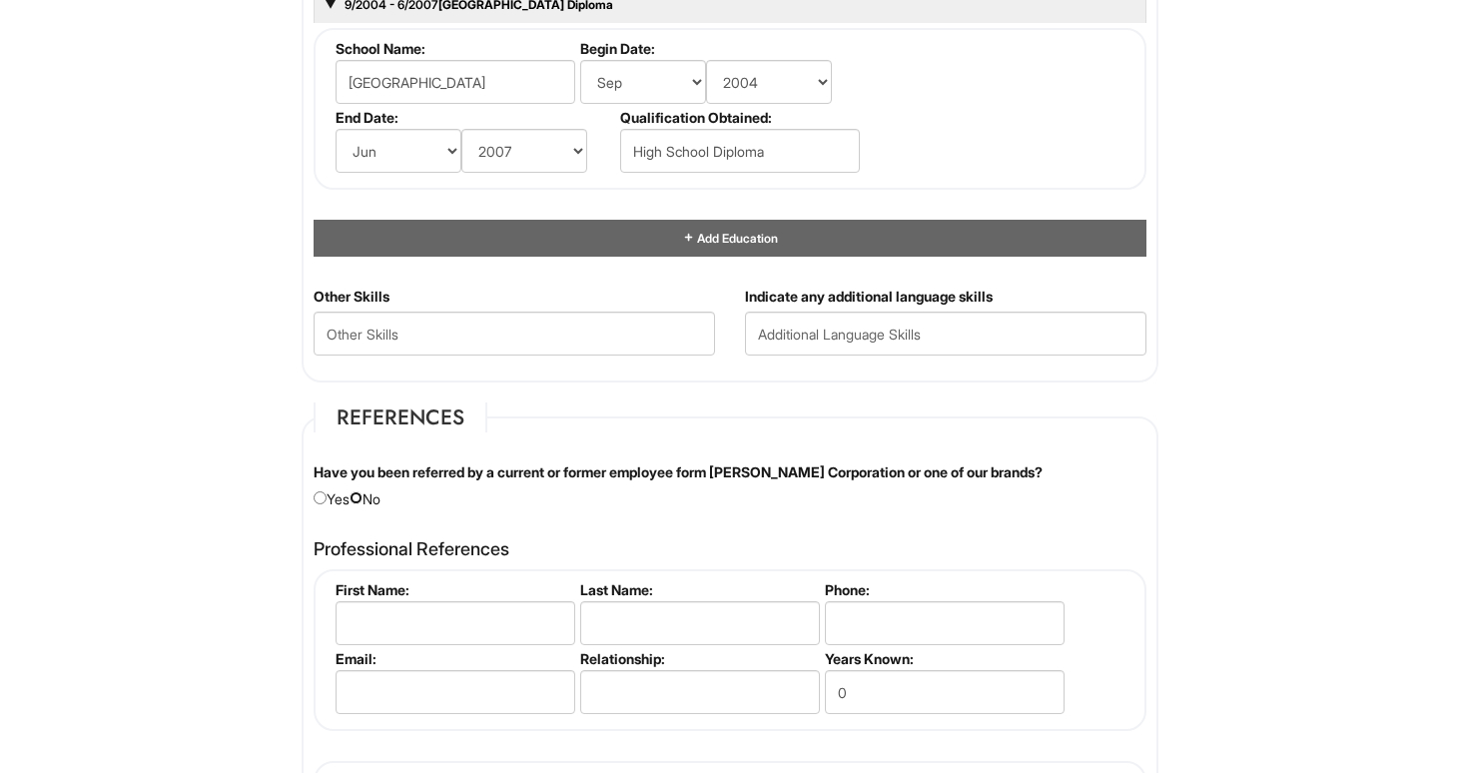
click at [363, 499] on input "radio" at bounding box center [356, 497] width 13 height 13
radio input "true"
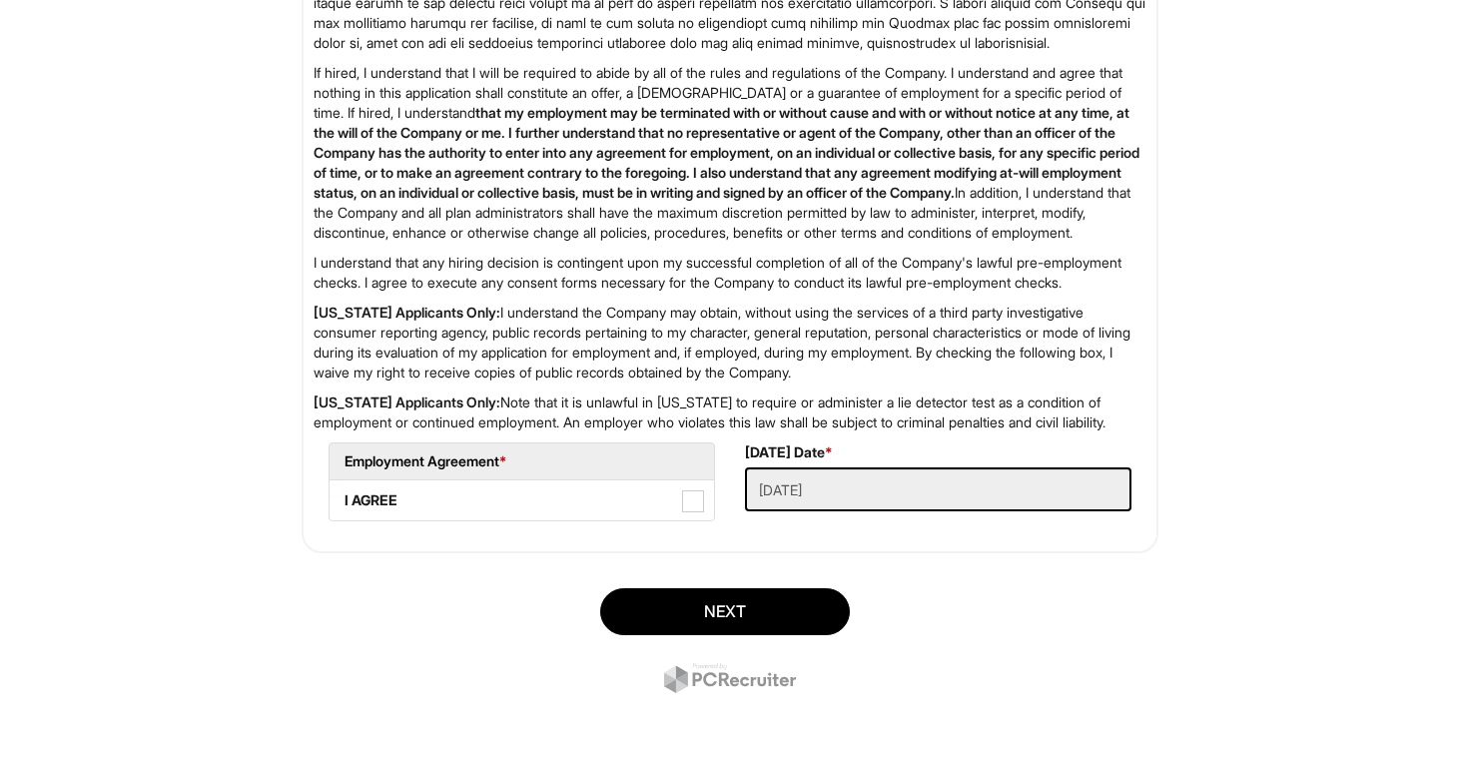
scroll to position [3208, 0]
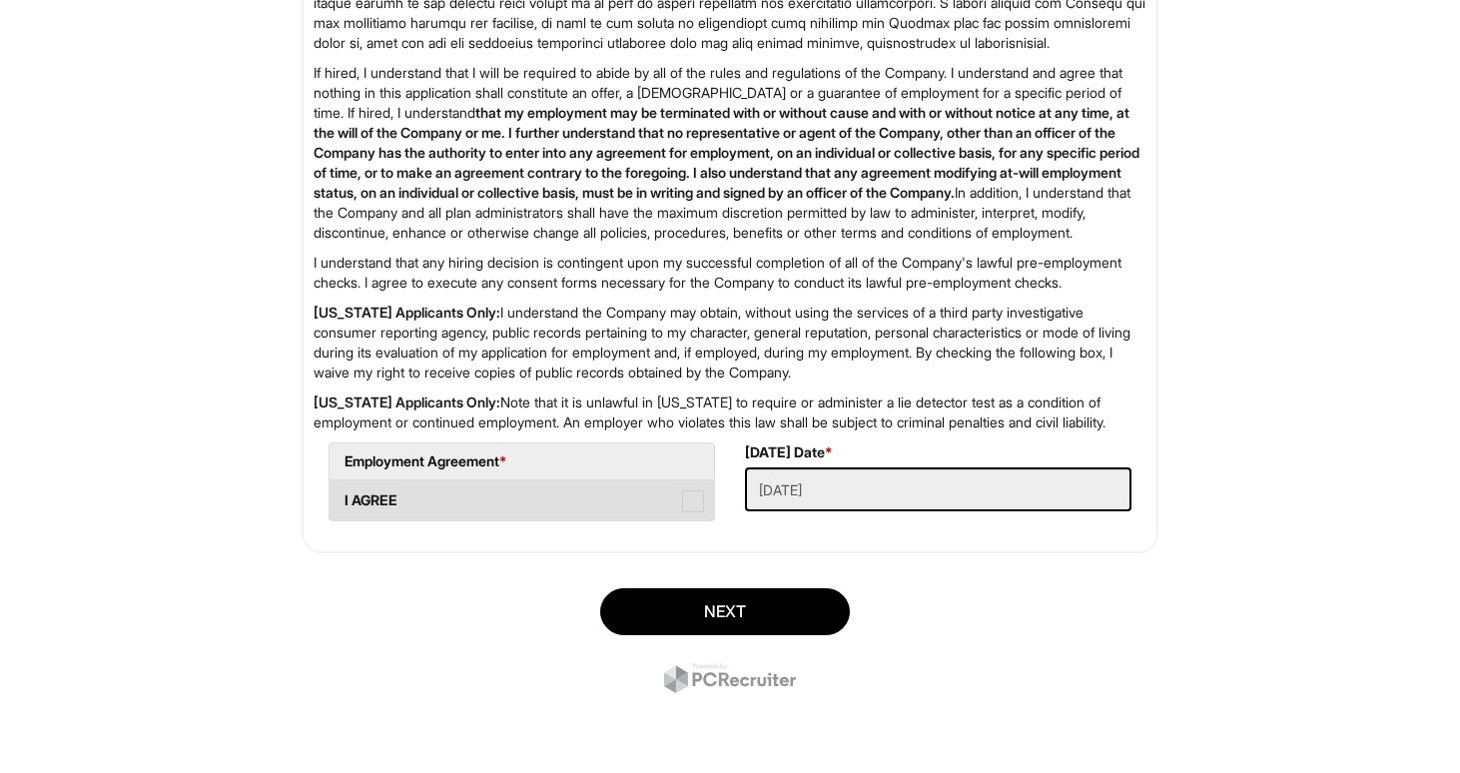
click at [425, 506] on label "I AGREE" at bounding box center [522, 500] width 385 height 40
click at [343, 497] on AGREE "I AGREE" at bounding box center [336, 490] width 13 height 13
checkbox AGREE "true"
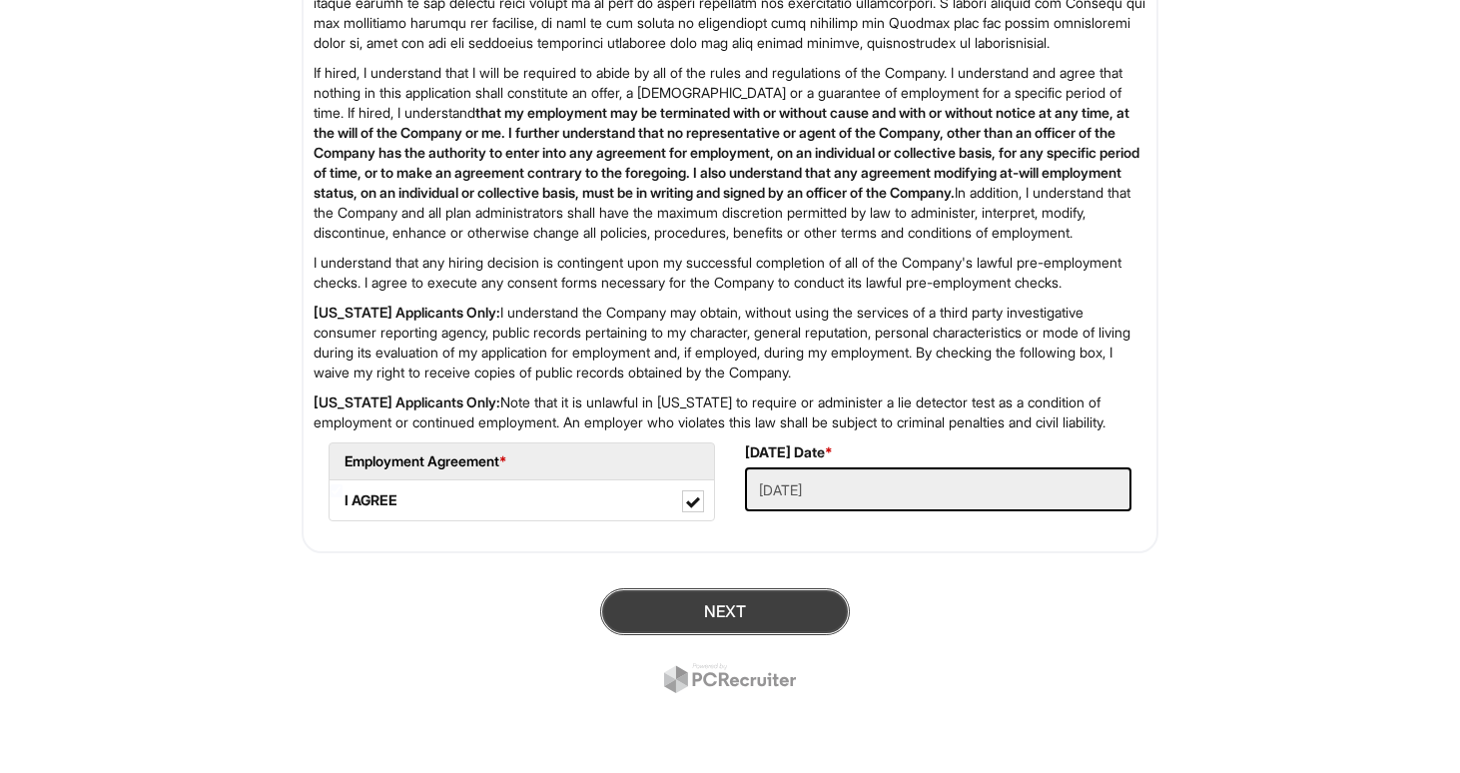
click at [698, 602] on button "Next" at bounding box center [725, 611] width 250 height 47
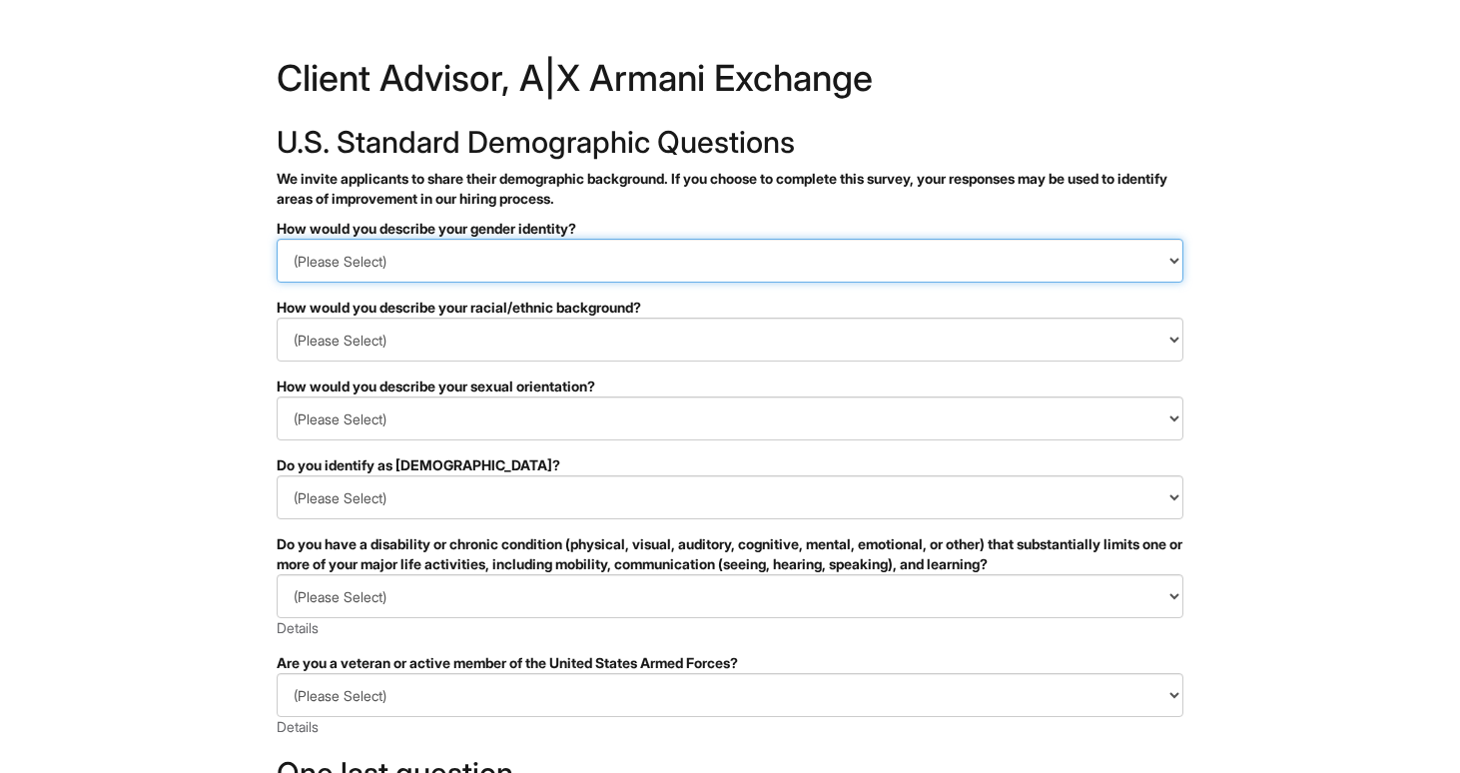
click at [560, 262] on select "(Please Select) Man Woman Non-binary I prefer to self-describe I don't wish to …" at bounding box center [730, 261] width 907 height 44
select select "Man"
click at [277, 239] on select "(Please Select) Man Woman Non-binary I prefer to self-describe I don't wish to …" at bounding box center [730, 261] width 907 height 44
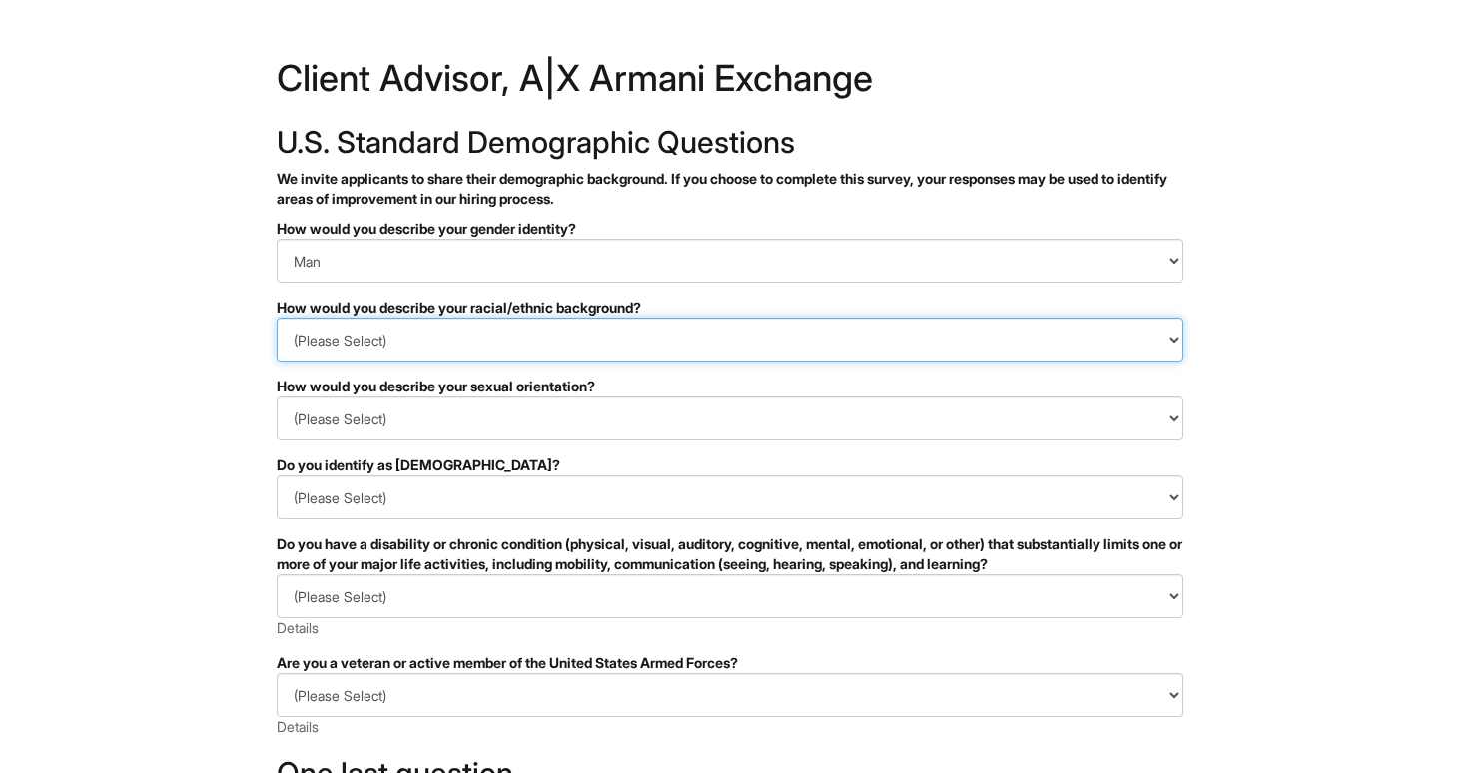
click at [557, 350] on select "(Please Select) Black or of African descent East Asian Hispanic, Latinx or of S…" at bounding box center [730, 340] width 907 height 44
select select "Black or of African descent"
click at [277, 318] on select "(Please Select) Black or of African descent East Asian Hispanic, Latinx or of S…" at bounding box center [730, 340] width 907 height 44
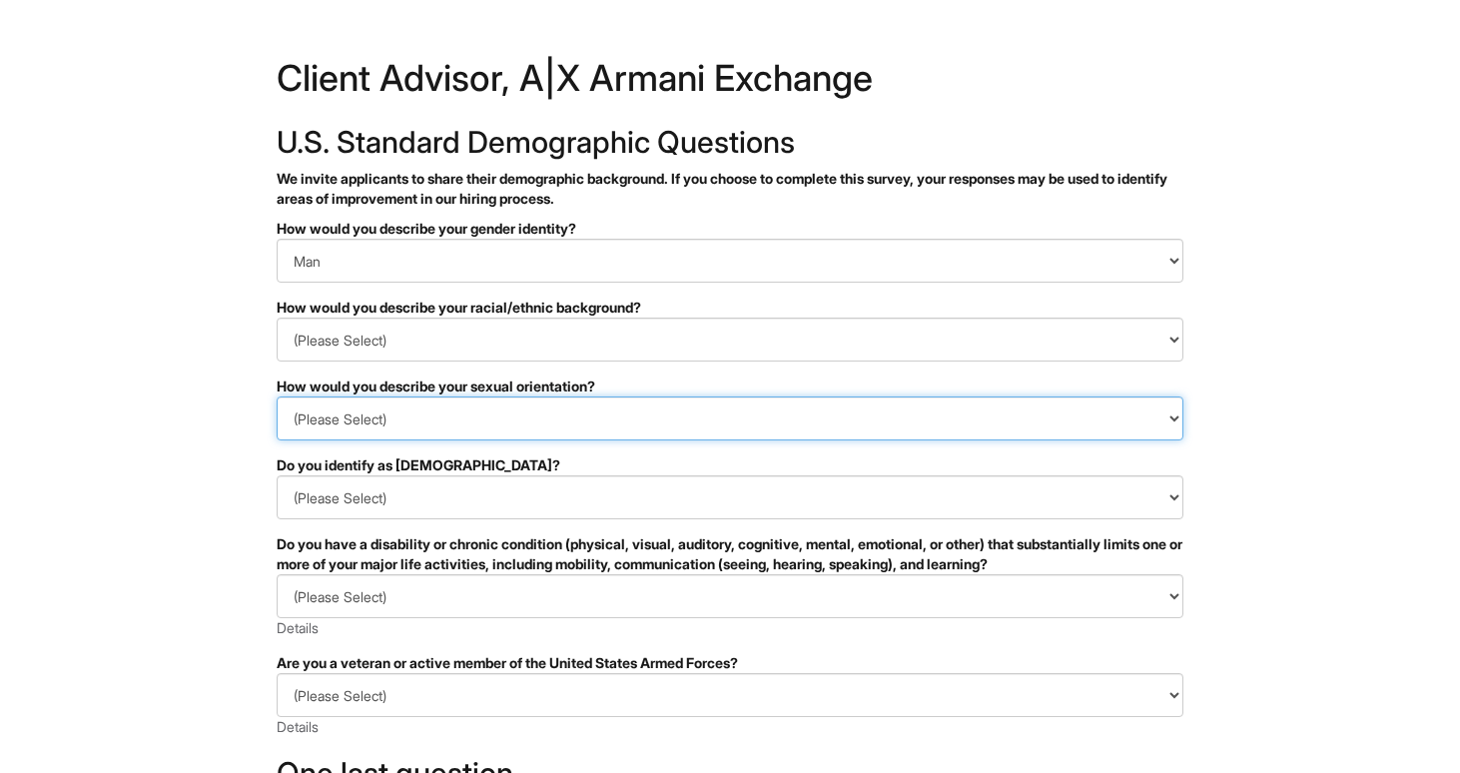
click at [552, 428] on select "(Please Select) Asexual Bisexual and/or pansexual Gay Heterosexual Lesbian Quee…" at bounding box center [730, 419] width 907 height 44
select select "I prefer to self-describe"
click at [277, 397] on select "(Please Select) Asexual Bisexual and/or pansexual Gay Heterosexual Lesbian Quee…" at bounding box center [730, 419] width 907 height 44
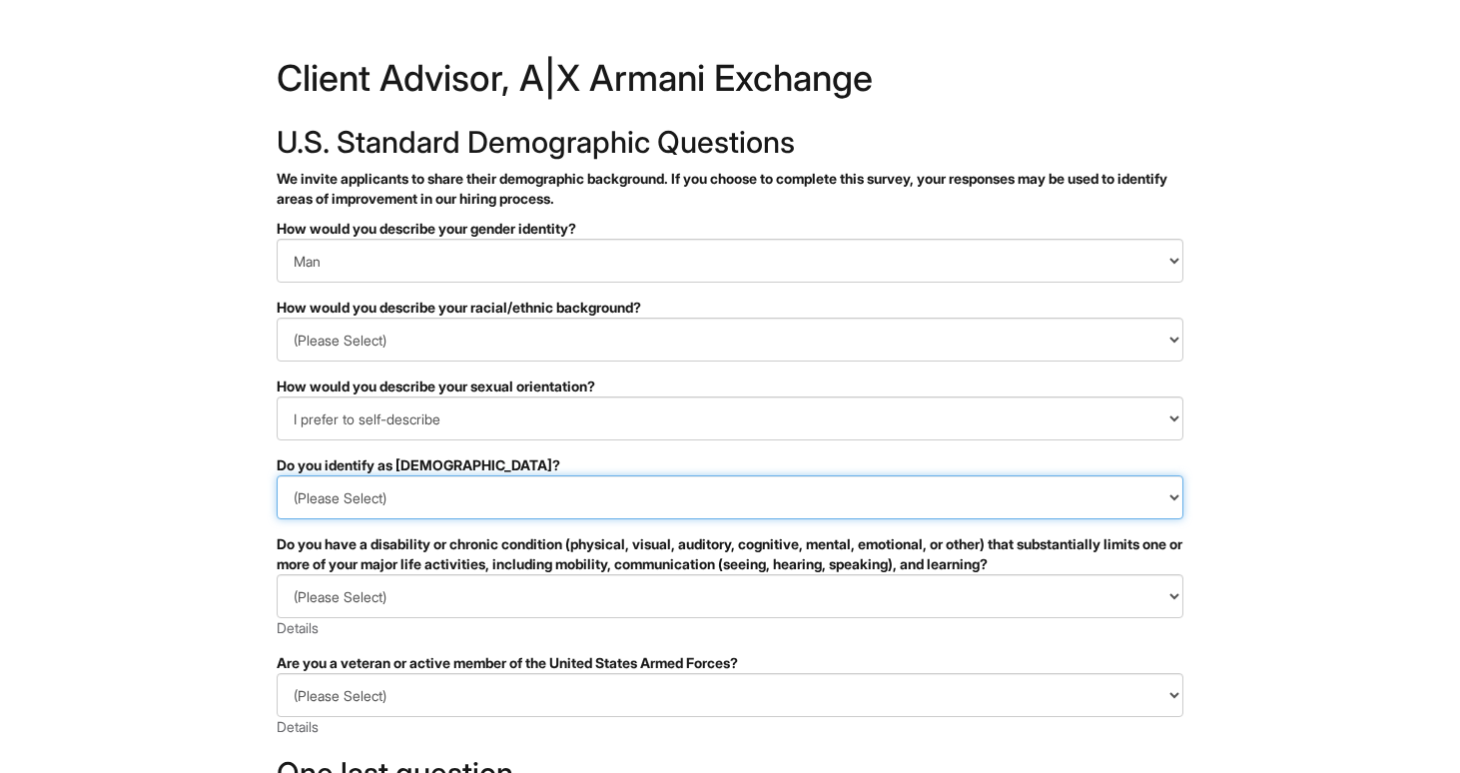
click at [486, 493] on select "(Please Select) Yes No I prefer to self-describe I don't wish to answer" at bounding box center [730, 497] width 907 height 44
select select "No"
click at [277, 475] on select "(Please Select) Yes No I prefer to self-describe I don't wish to answer" at bounding box center [730, 497] width 907 height 44
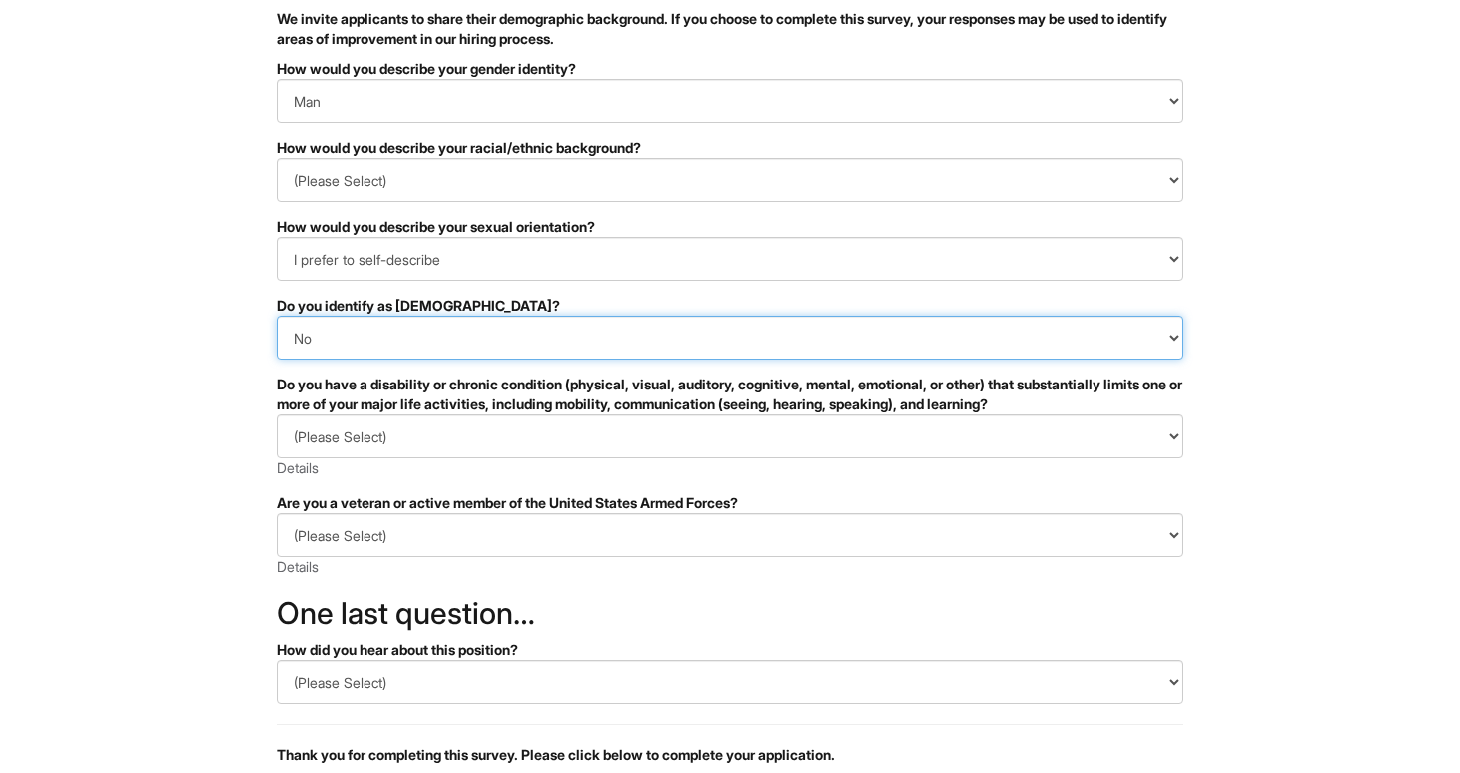
scroll to position [164, 0]
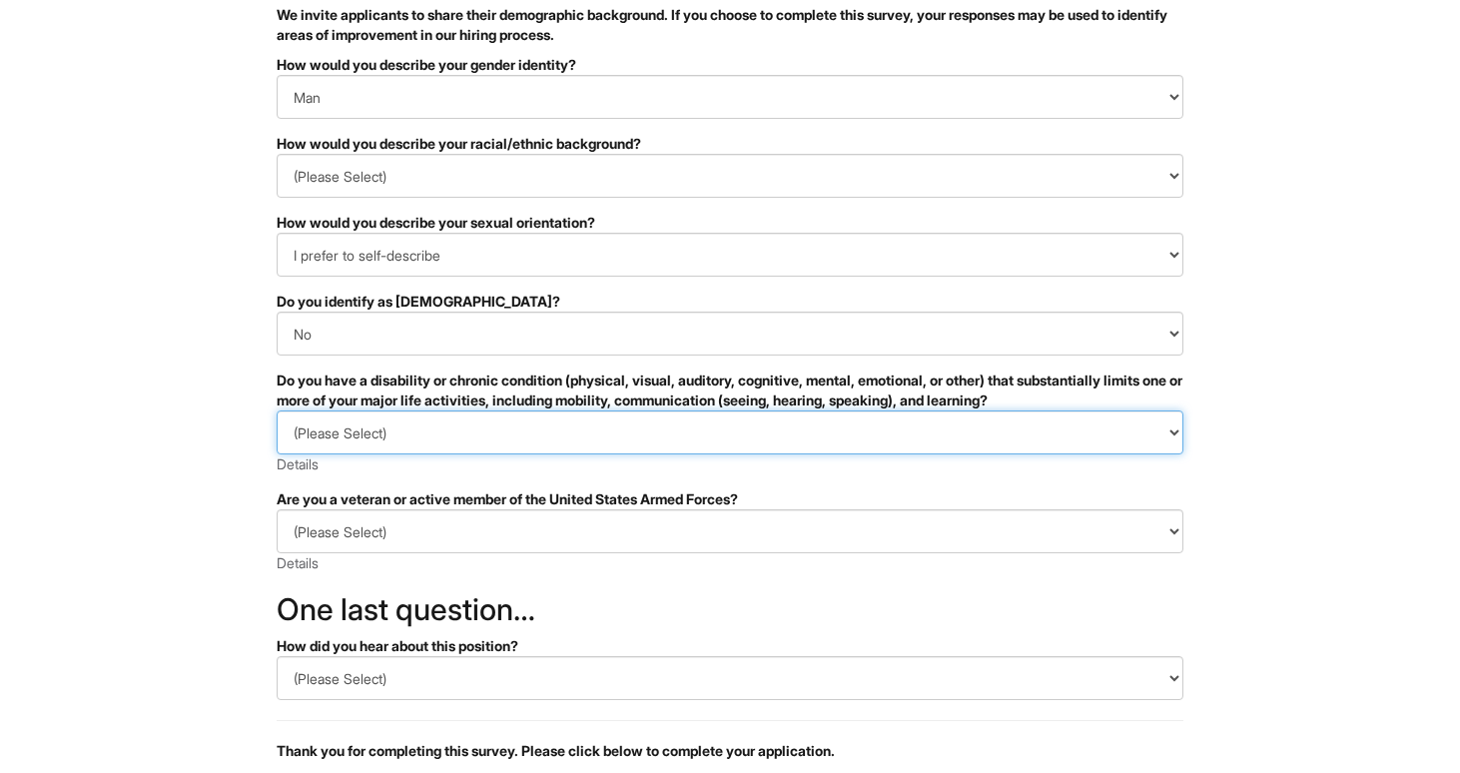
click at [542, 429] on select "(Please Select) YES, I HAVE A DISABILITY (or previously had a disability) NO, I…" at bounding box center [730, 433] width 907 height 44
select select "I DON'T WISH TO ANSWER"
click at [277, 411] on select "(Please Select) YES, I HAVE A DISABILITY (or previously had a disability) NO, I…" at bounding box center [730, 433] width 907 height 44
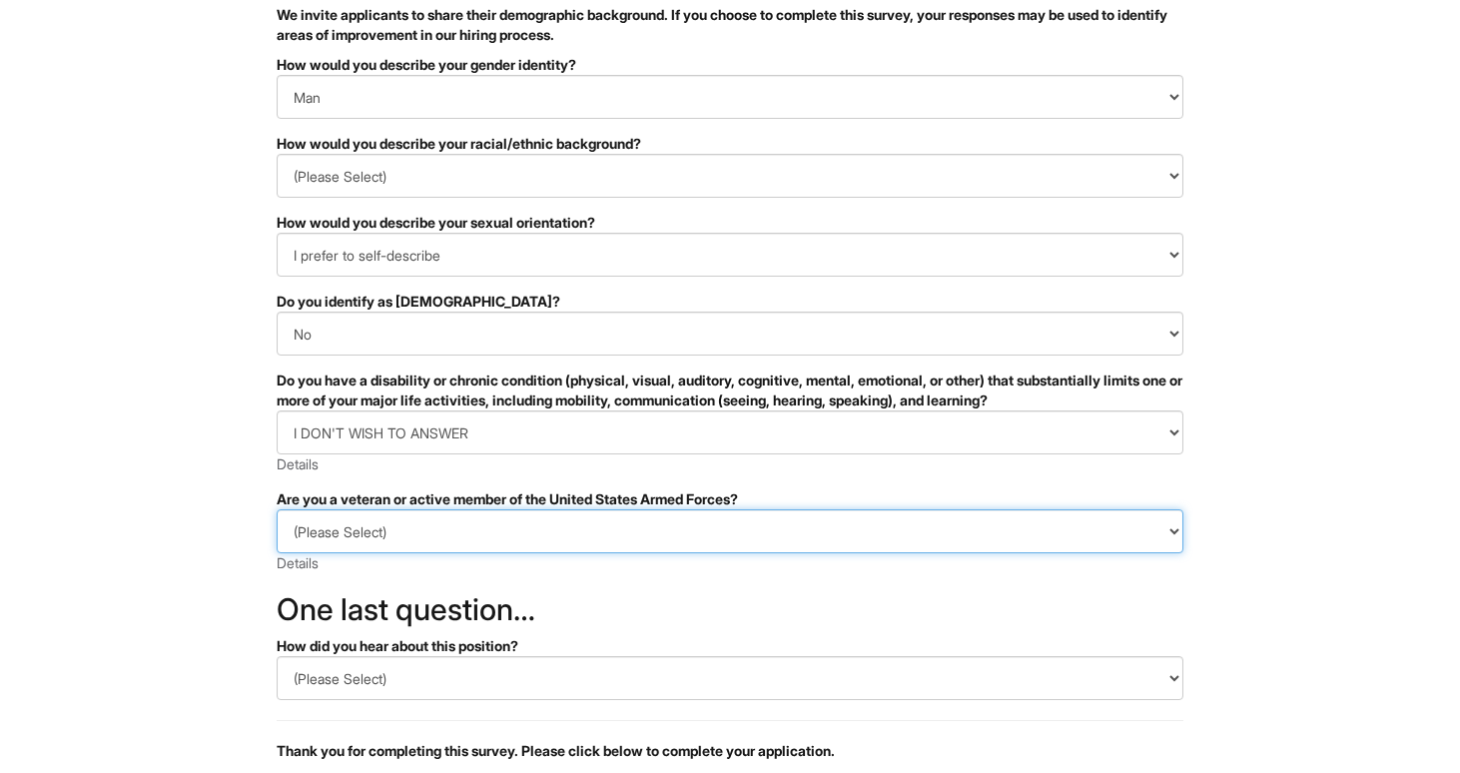
click at [437, 529] on select "(Please Select) I IDENTIFY AS ONE OR MORE OF THE CLASSIFICATIONS OF PROTECTED V…" at bounding box center [730, 531] width 907 height 44
select select "I AM NOT A PROTECTED VETERAN"
click at [277, 509] on select "(Please Select) I IDENTIFY AS ONE OR MORE OF THE CLASSIFICATIONS OF PROTECTED V…" at bounding box center [730, 531] width 907 height 44
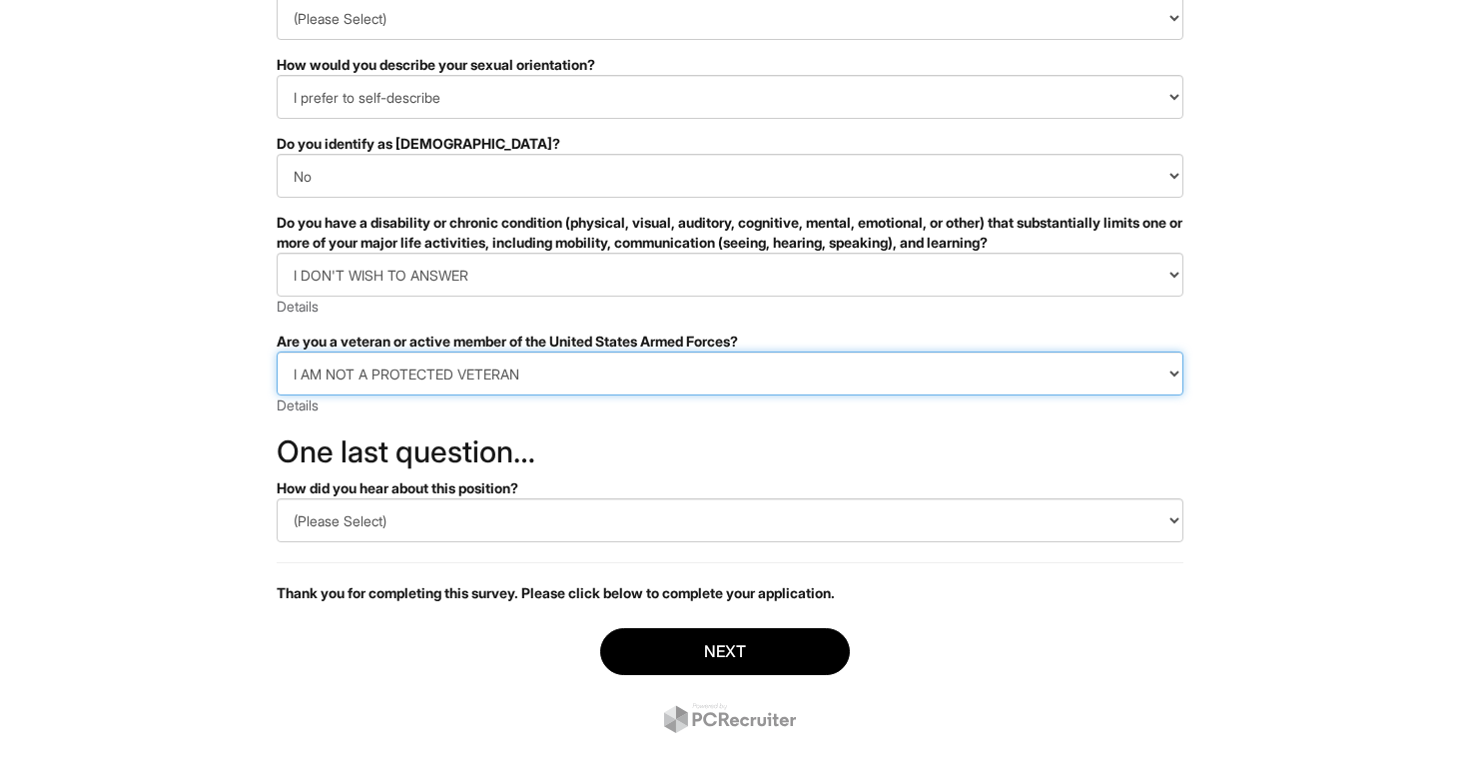
scroll to position [352, 0]
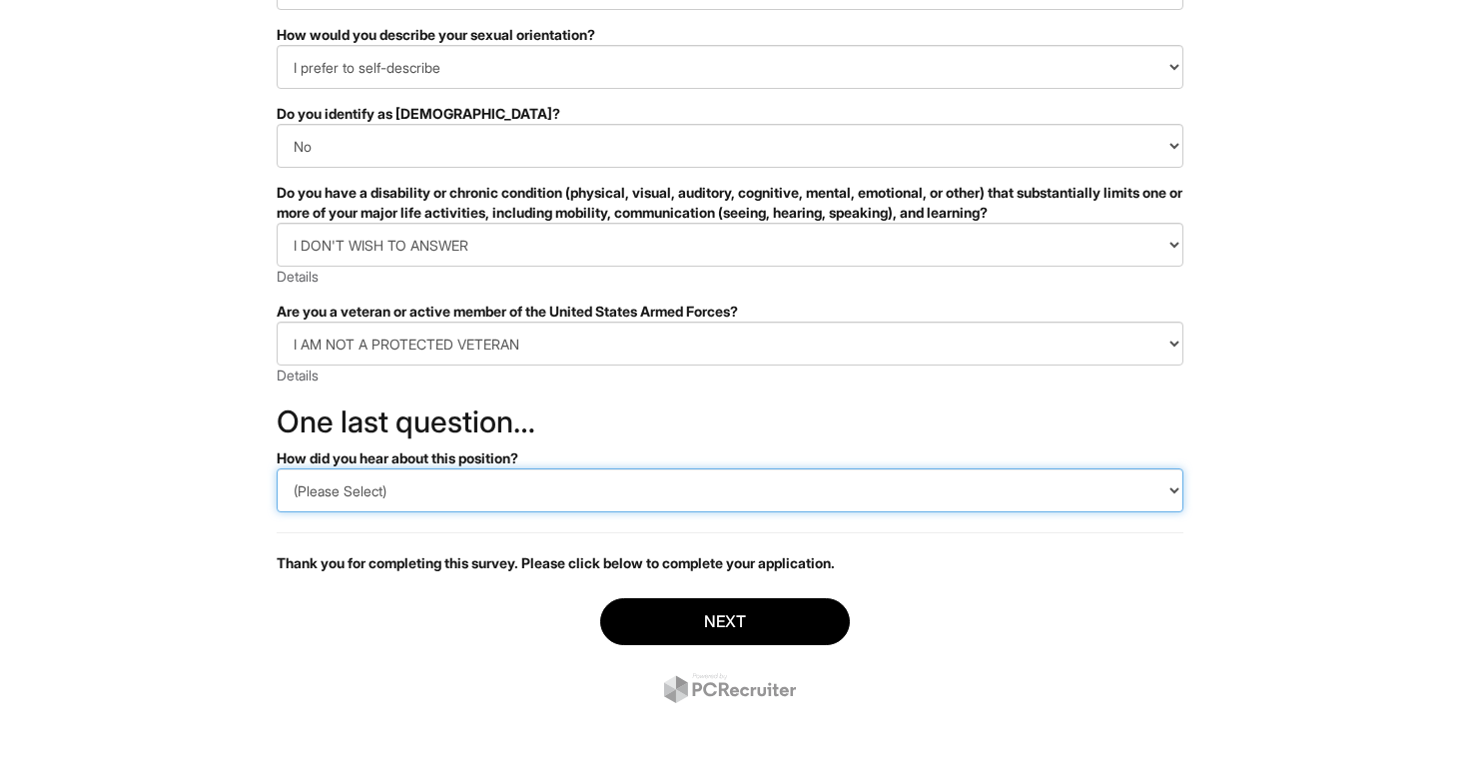
click at [488, 484] on select "(Please Select) CareerBuilder Indeed LinkedIn Monster Referral Other" at bounding box center [730, 490] width 907 height 44
select select "LinkedIn"
click at [277, 468] on select "(Please Select) CareerBuilder Indeed LinkedIn Monster Referral Other" at bounding box center [730, 490] width 907 height 44
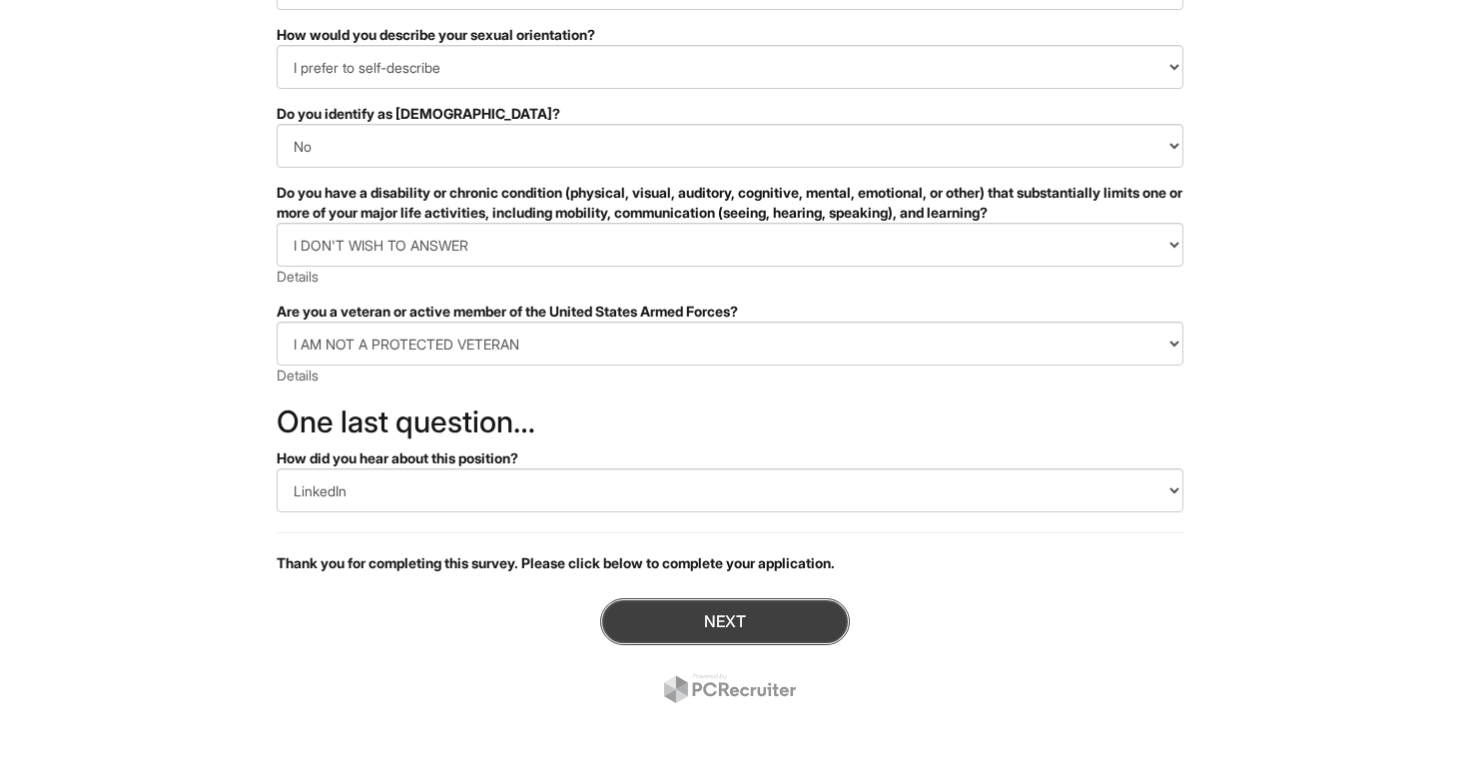
click at [697, 632] on button "Next" at bounding box center [725, 621] width 250 height 47
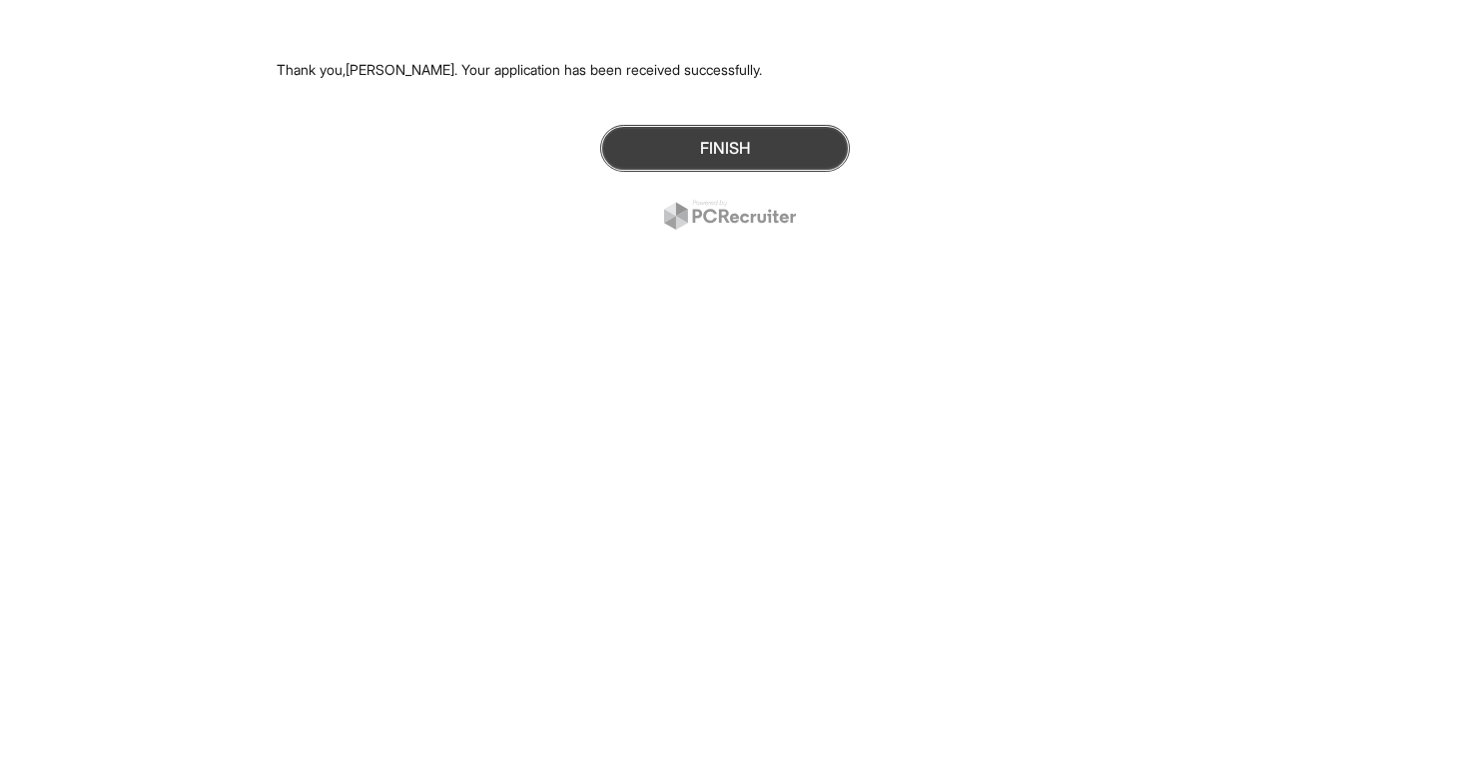
click at [718, 153] on button "Finish" at bounding box center [725, 148] width 250 height 47
